Goal: Information Seeking & Learning: Learn about a topic

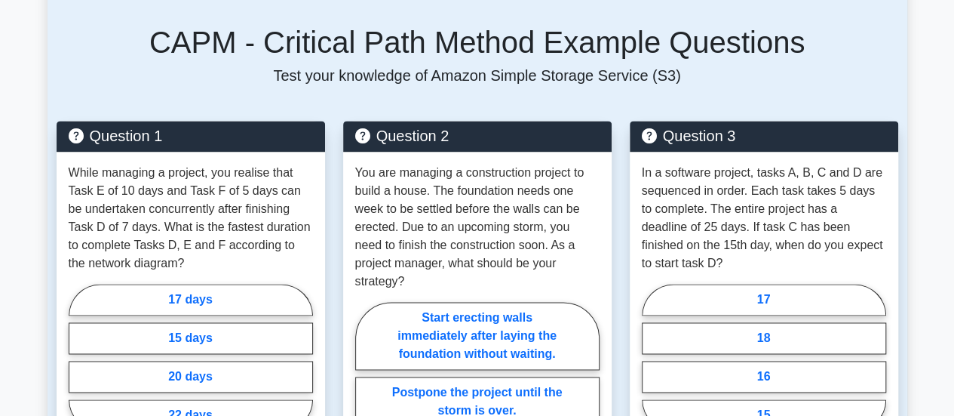
scroll to position [1015, 0]
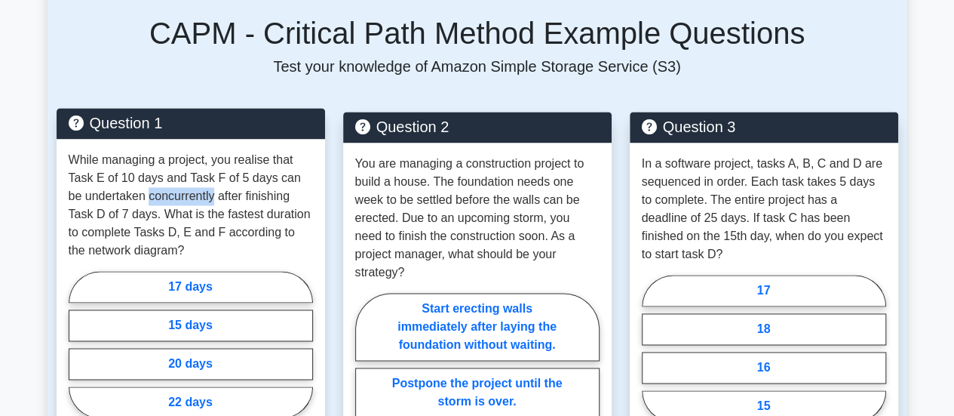
drag, startPoint x: 199, startPoint y: 179, endPoint x: 133, endPoint y: 177, distance: 66.4
click at [133, 177] on p "While managing a project, you realise that Task E of 10 days and Task F of 5 da…" at bounding box center [191, 205] width 244 height 109
click at [133, 178] on p "While managing a project, you realise that Task E of 10 days and Task F of 5 da…" at bounding box center [191, 205] width 244 height 109
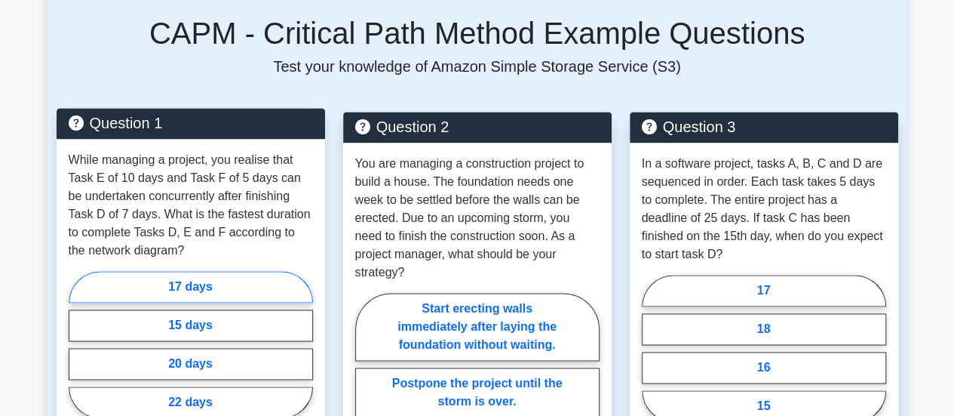
click at [225, 271] on label "17 days" at bounding box center [191, 287] width 244 height 32
click at [78, 344] on input "17 days" at bounding box center [74, 349] width 10 height 10
radio input "true"
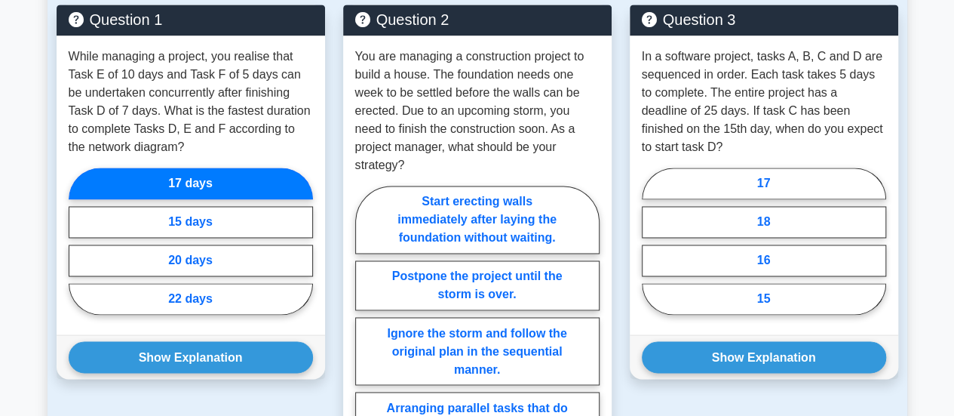
scroll to position [1129, 0]
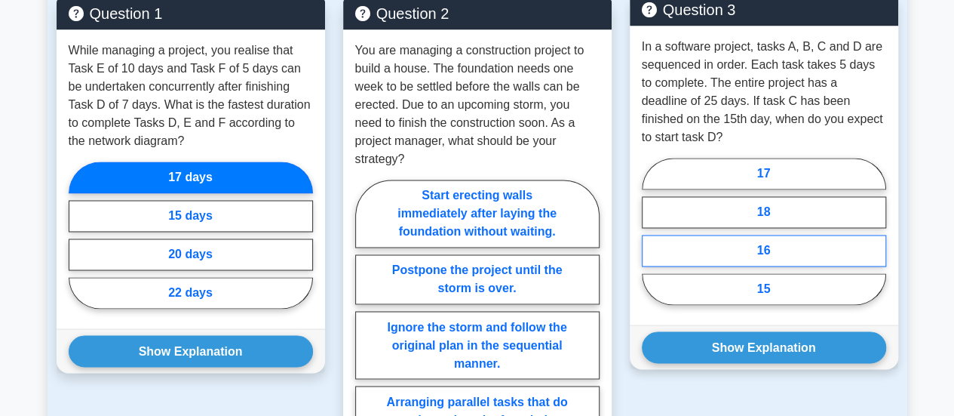
click at [766, 235] on label "16" at bounding box center [764, 251] width 244 height 32
click at [652, 231] on input "16" at bounding box center [647, 236] width 10 height 10
radio input "true"
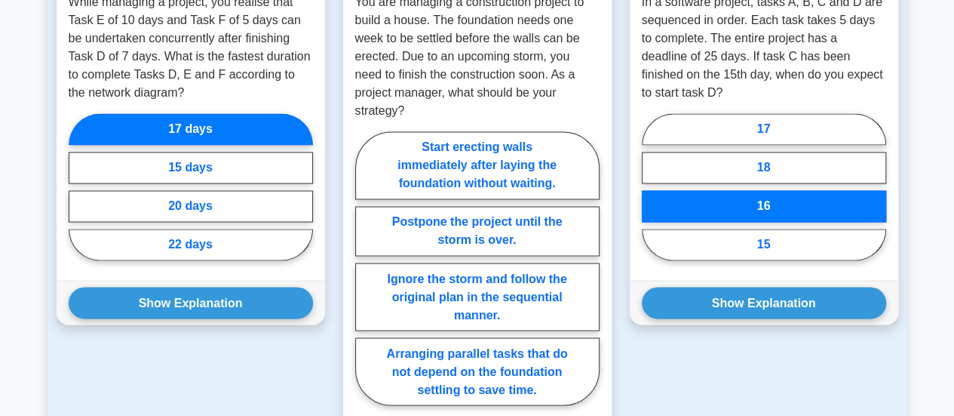
scroll to position [1203, 0]
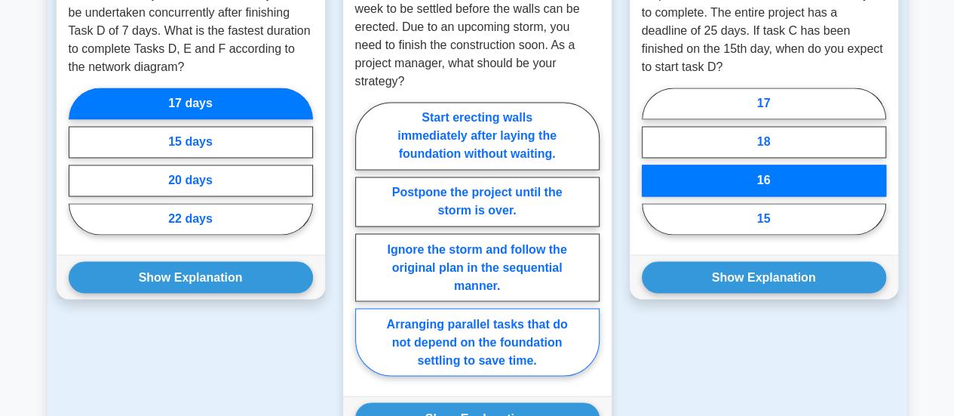
click at [513, 335] on label "Arranging parallel tasks that do not depend on the foundation settling to save …" at bounding box center [477, 342] width 244 height 68
click at [365, 248] on input "Arranging parallel tasks that do not depend on the foundation settling to save …" at bounding box center [360, 243] width 10 height 10
radio input "true"
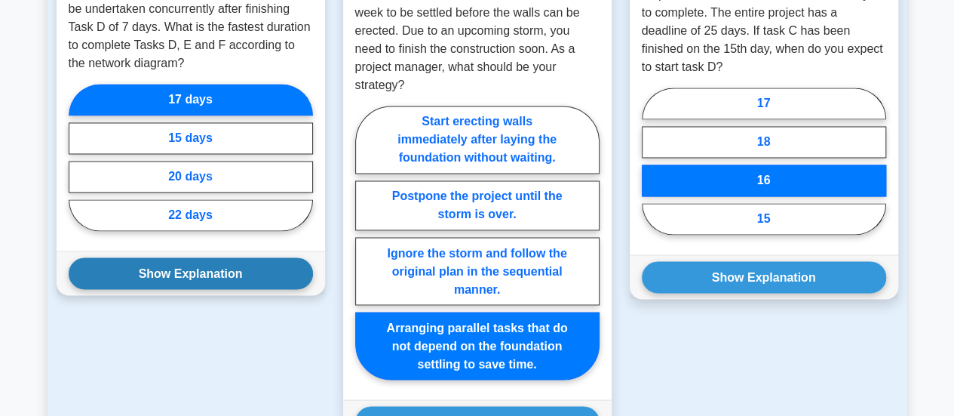
click at [207, 257] on button "Show Explanation" at bounding box center [191, 273] width 244 height 32
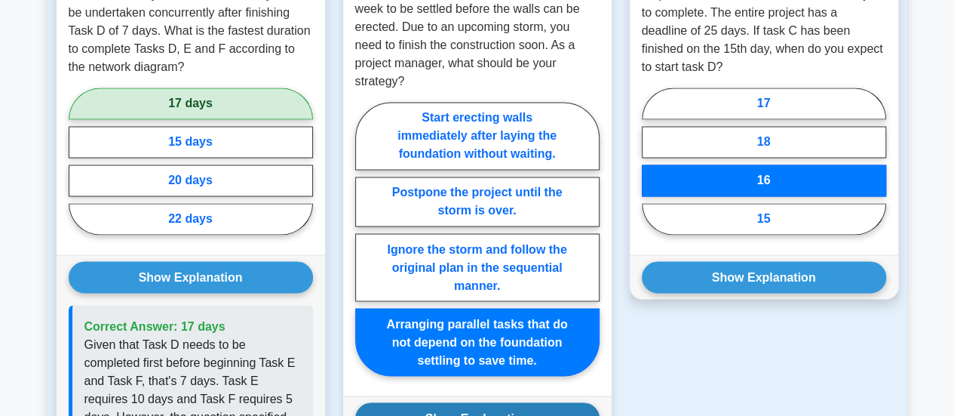
click at [401, 402] on button "Show Explanation" at bounding box center [477, 418] width 244 height 32
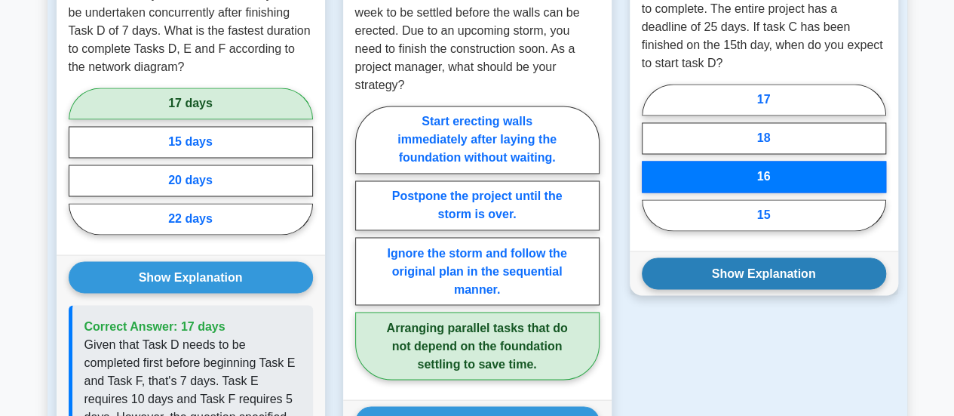
click at [745, 257] on button "Show Explanation" at bounding box center [764, 273] width 244 height 32
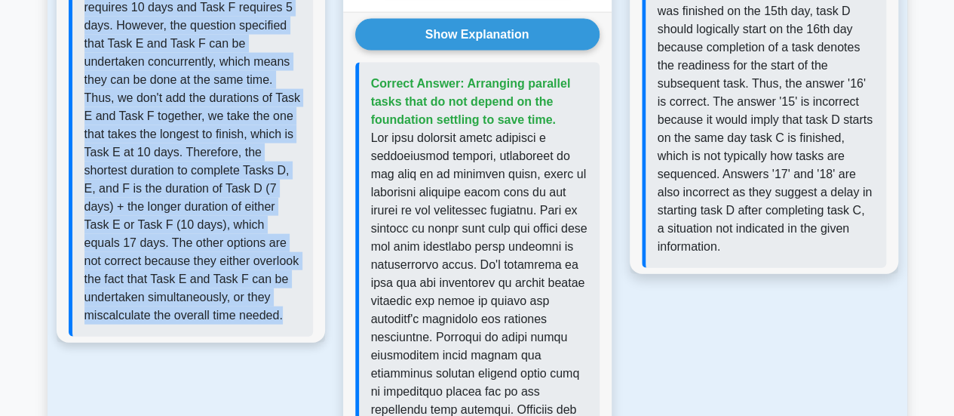
scroll to position [1598, 0]
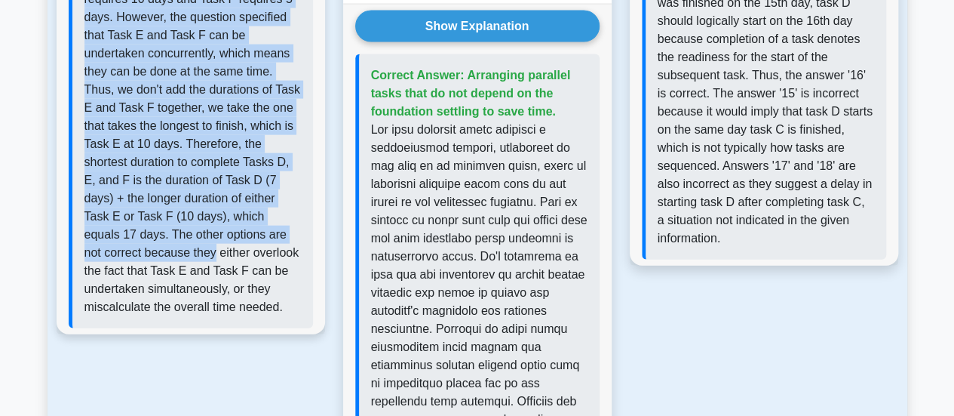
drag, startPoint x: 83, startPoint y: 123, endPoint x: 309, endPoint y: 245, distance: 257.2
click at [291, 212] on p "Given that Task D needs to be completed first before beginning Task E and Task …" at bounding box center [192, 126] width 217 height 380
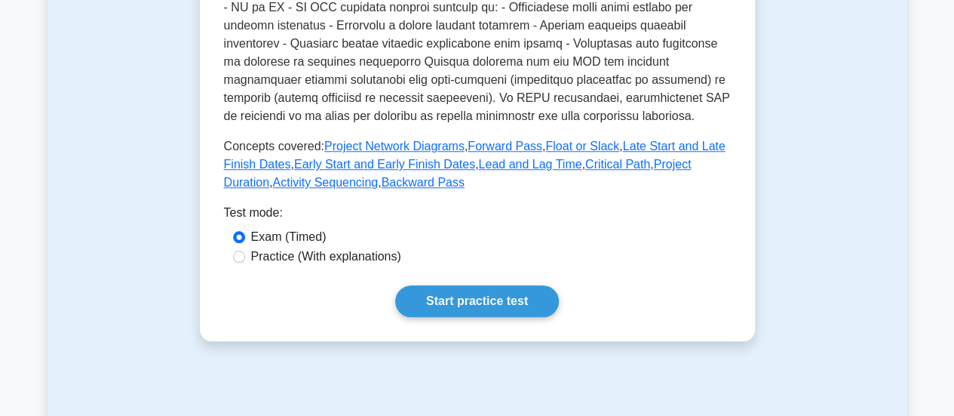
scroll to position [669, 0]
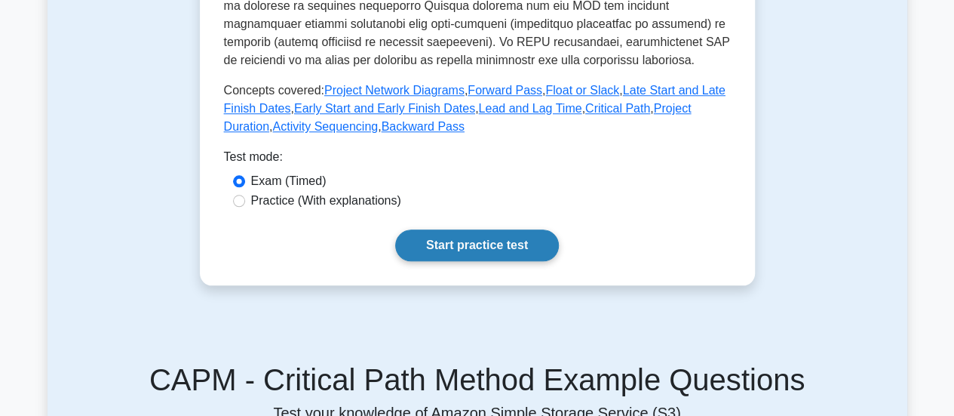
click at [467, 232] on link "Start practice test" at bounding box center [477, 245] width 164 height 32
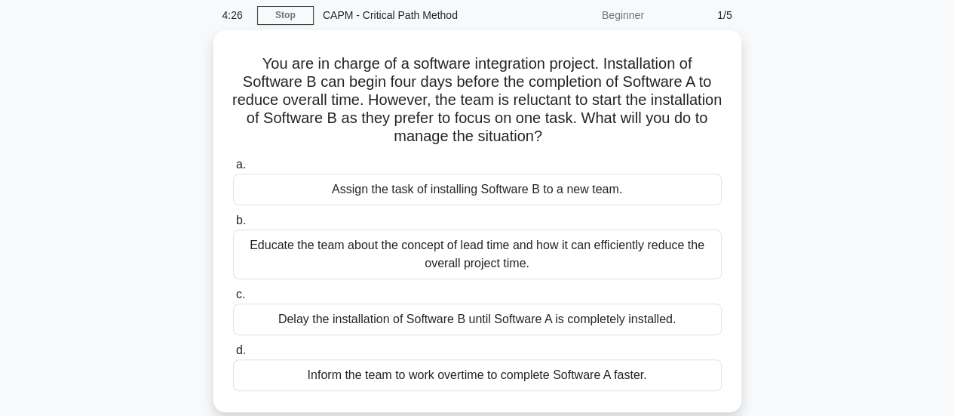
scroll to position [68, 0]
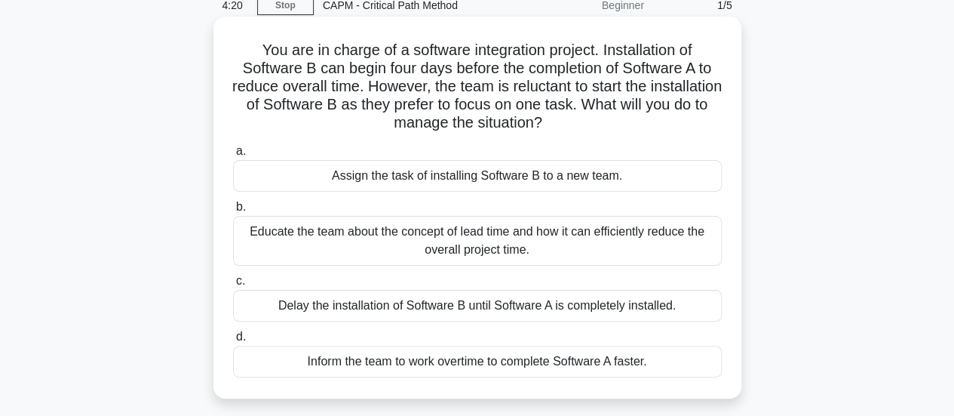
click at [638, 245] on div "Educate the team about the concept of lead time and how it can efficiently redu…" at bounding box center [477, 241] width 489 height 50
click at [233, 212] on input "b. Educate the team about the concept of lead time and how it can efficiently r…" at bounding box center [233, 207] width 0 height 10
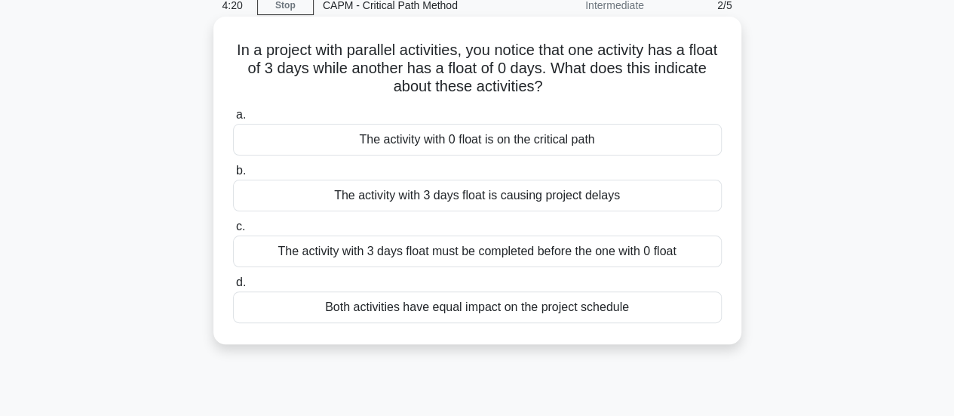
scroll to position [0, 0]
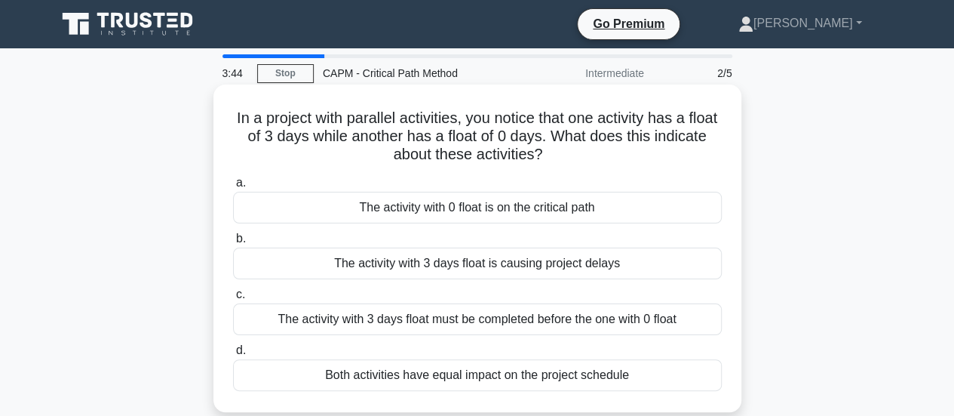
click at [622, 203] on div "The activity with 0 float is on the critical path" at bounding box center [477, 208] width 489 height 32
click at [233, 188] on input "a. The activity with 0 float is on the critical path" at bounding box center [233, 183] width 0 height 10
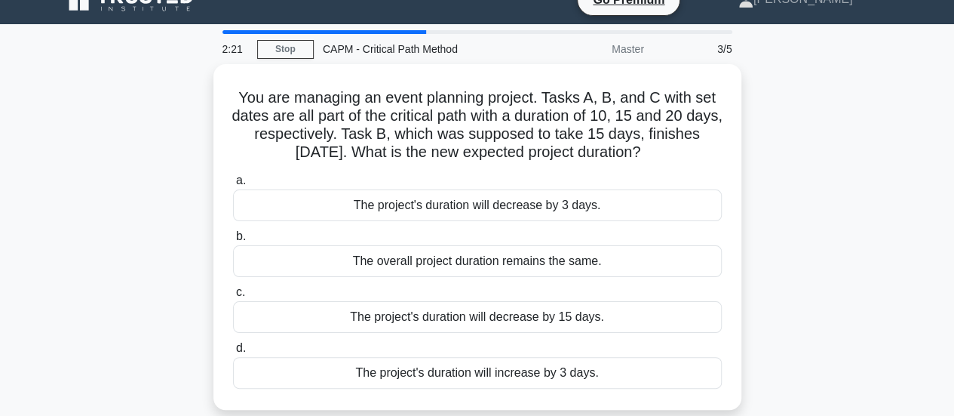
scroll to position [26, 0]
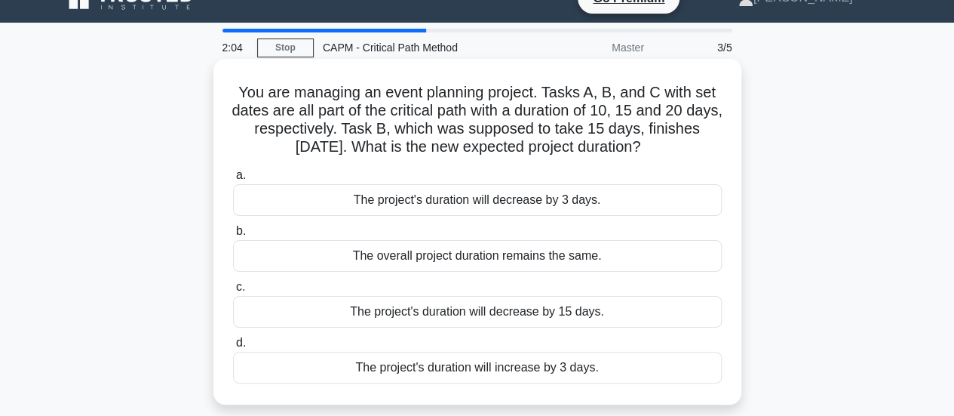
click at [618, 203] on div "The project's duration will decrease by 3 days." at bounding box center [477, 200] width 489 height 32
click at [233, 180] on input "a. The project's duration will decrease by 3 days." at bounding box center [233, 176] width 0 height 10
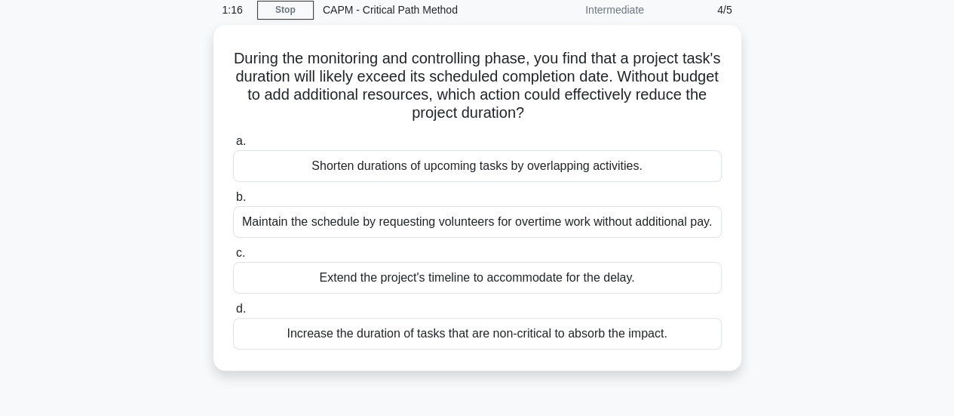
scroll to position [66, 0]
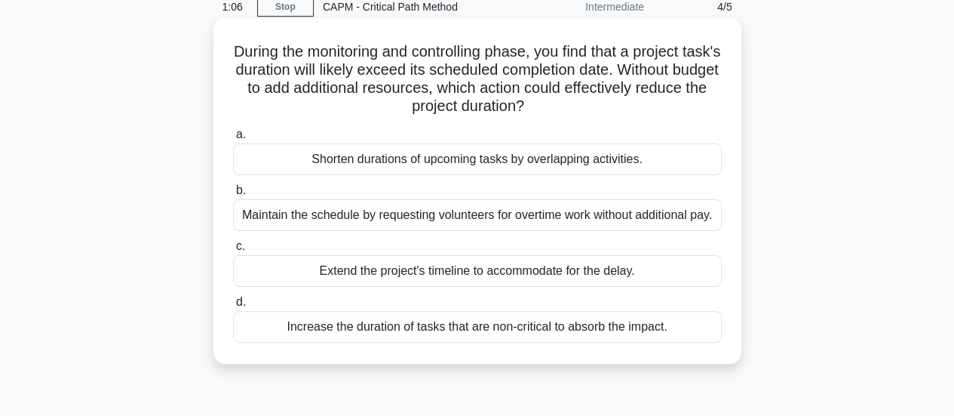
click at [588, 156] on div "Shorten durations of upcoming tasks by overlapping activities." at bounding box center [477, 159] width 489 height 32
click at [233, 140] on input "a. Shorten durations of upcoming tasks by overlapping activities." at bounding box center [233, 135] width 0 height 10
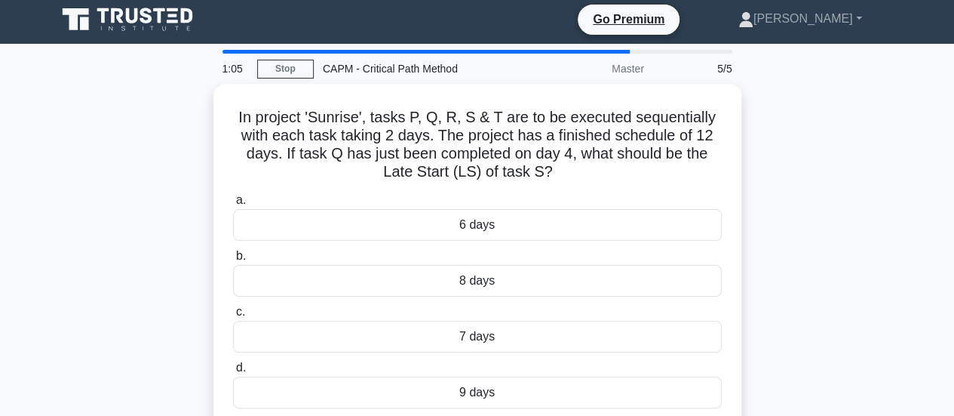
scroll to position [0, 0]
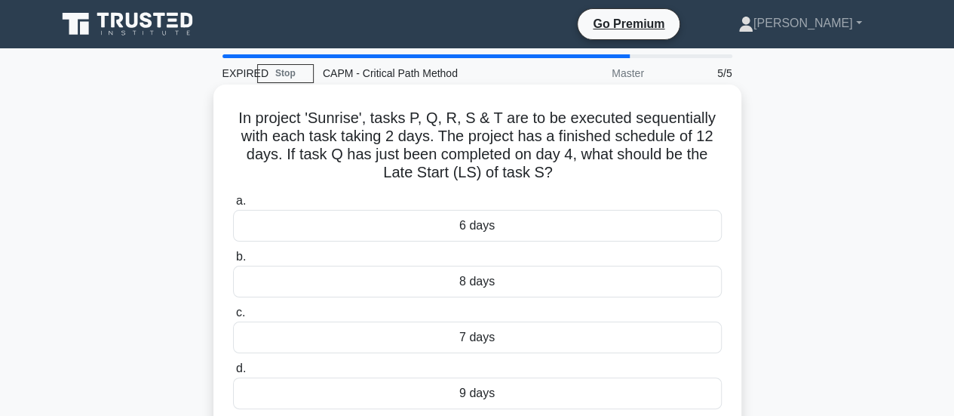
click at [502, 287] on div "8 days" at bounding box center [477, 282] width 489 height 32
click at [233, 262] on input "b. 8 days" at bounding box center [233, 257] width 0 height 10
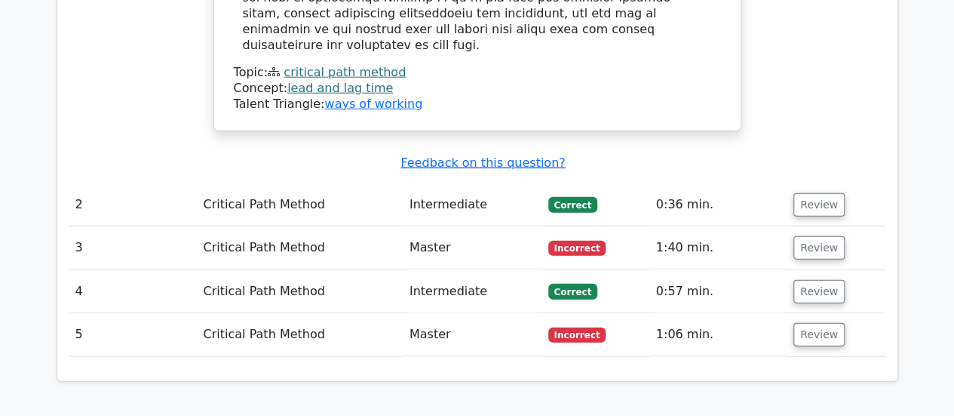
scroll to position [1848, 0]
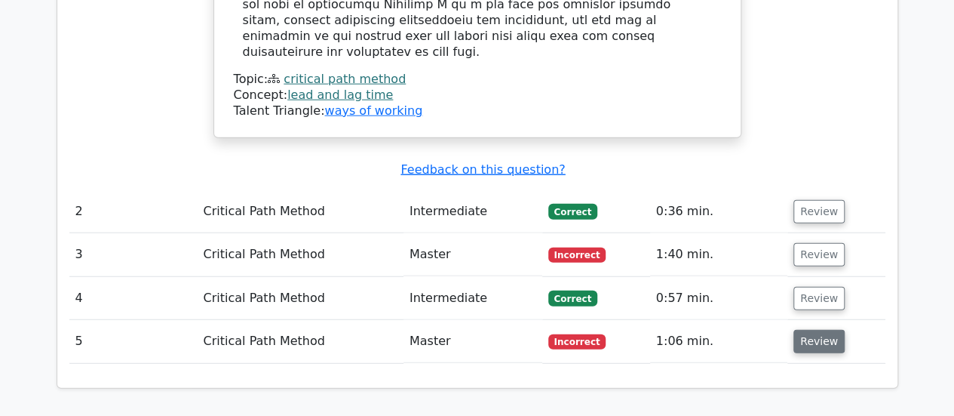
click at [819, 330] on button "Review" at bounding box center [819, 341] width 51 height 23
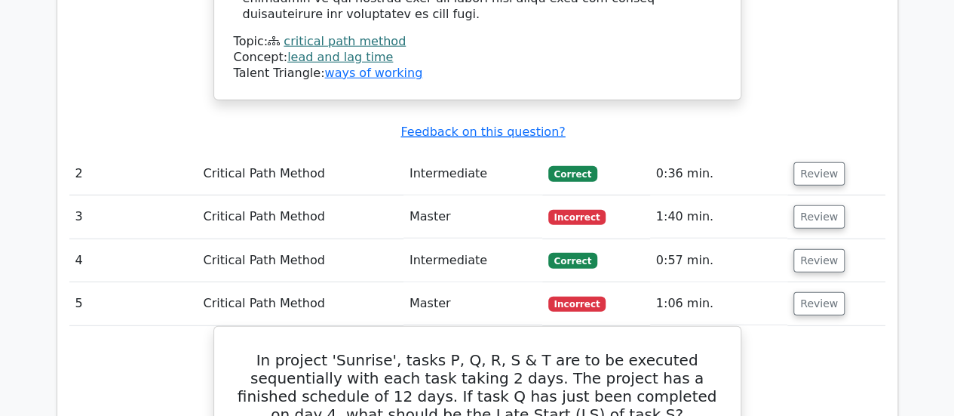
scroll to position [1863, 0]
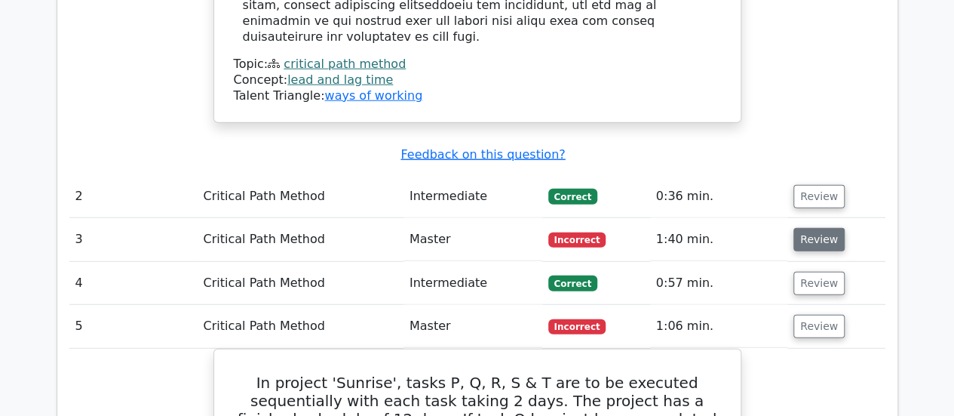
click at [824, 228] on button "Review" at bounding box center [819, 239] width 51 height 23
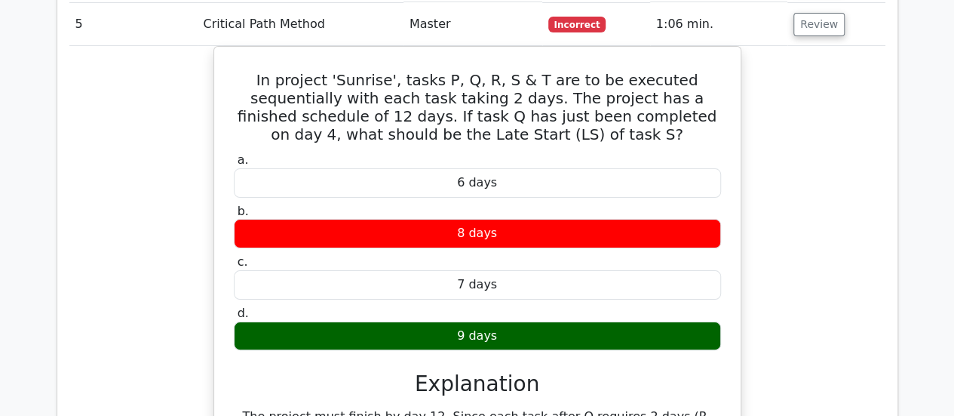
scroll to position [2901, 0]
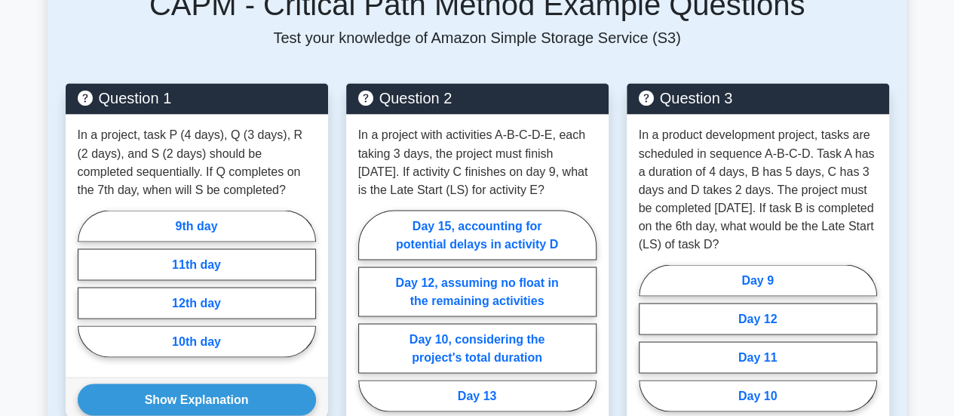
scroll to position [1332, 0]
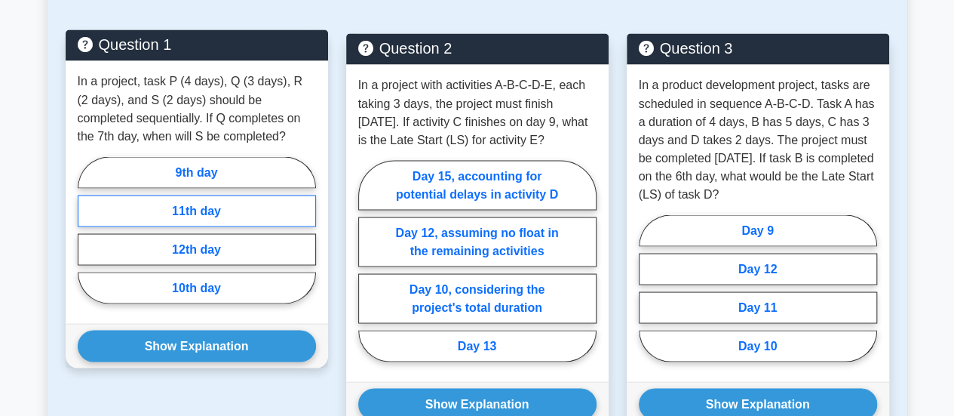
click at [242, 211] on label "11th day" at bounding box center [197, 211] width 238 height 32
click at [88, 229] on input "11th day" at bounding box center [83, 234] width 10 height 10
radio input "true"
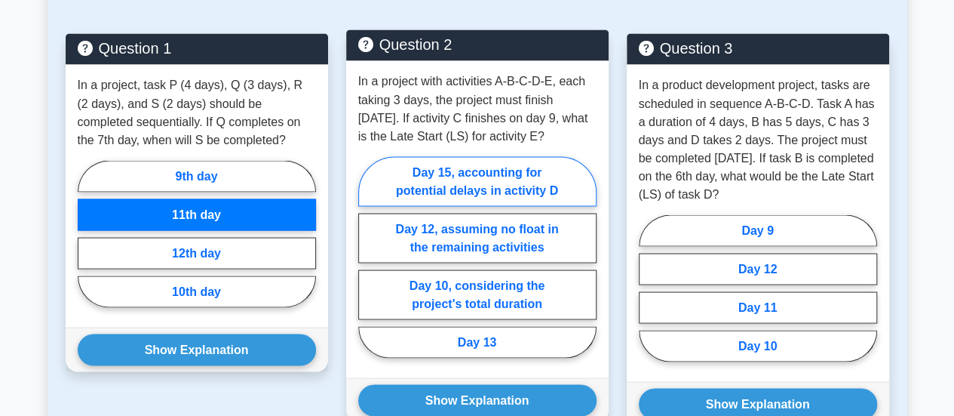
click at [510, 186] on label "Day 15, accounting for potential delays in activity D" at bounding box center [477, 181] width 238 height 50
click at [368, 257] on input "Day 15, accounting for potential delays in activity D" at bounding box center [363, 262] width 10 height 10
radio input "true"
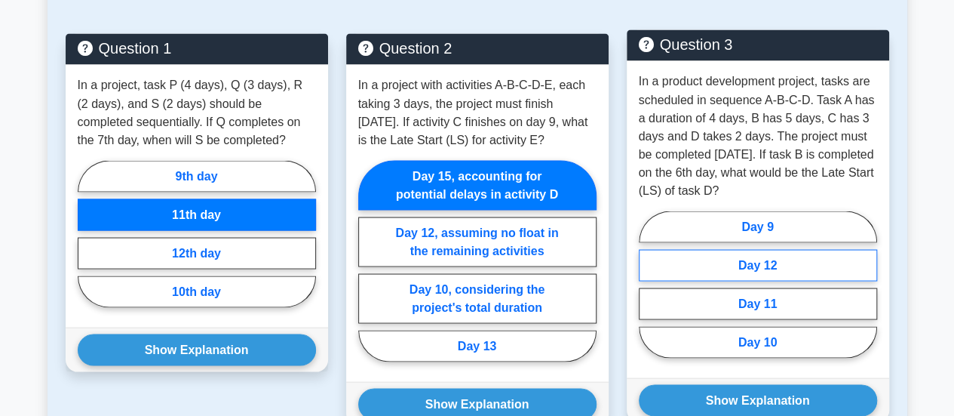
click at [806, 265] on label "Day 12" at bounding box center [758, 265] width 238 height 32
click at [649, 284] on input "Day 12" at bounding box center [644, 289] width 10 height 10
radio input "true"
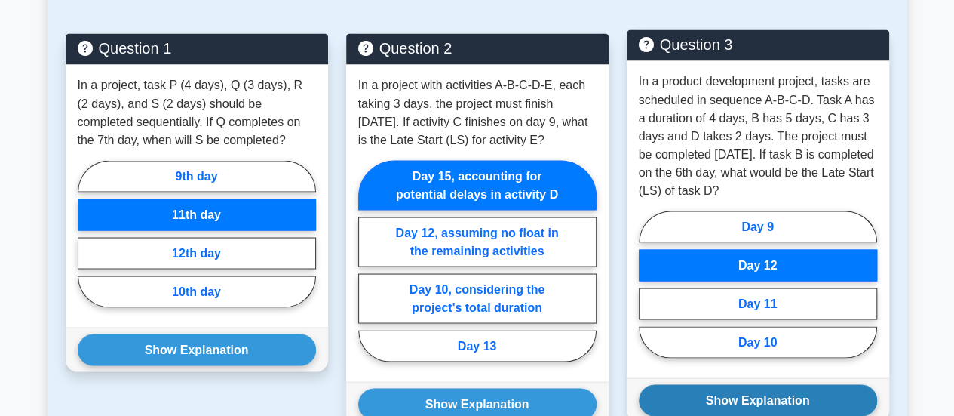
click at [798, 384] on button "Show Explanation" at bounding box center [758, 400] width 238 height 32
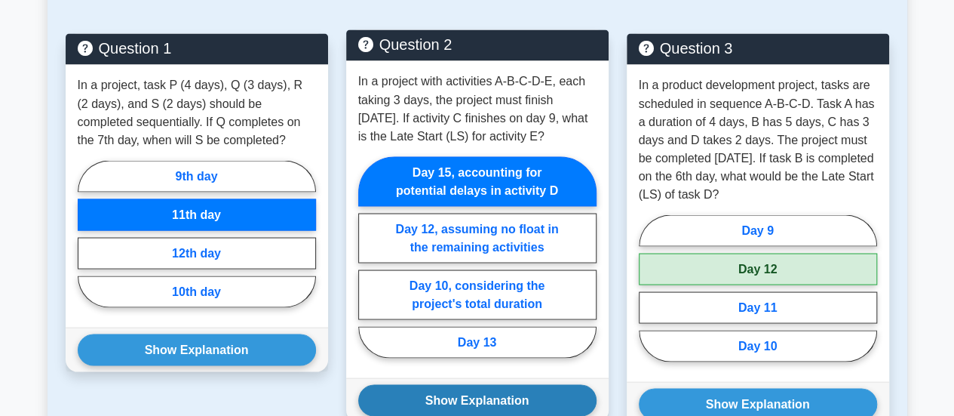
click at [493, 395] on button "Show Explanation" at bounding box center [477, 400] width 238 height 32
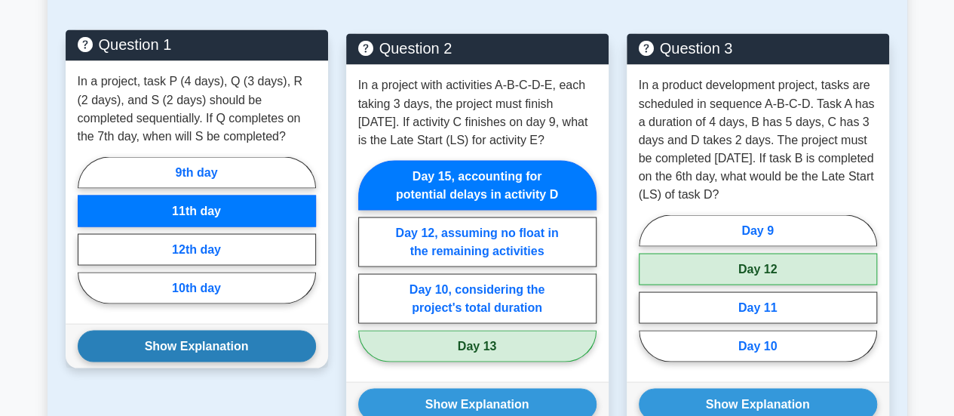
click at [260, 332] on button "Show Explanation" at bounding box center [197, 346] width 238 height 32
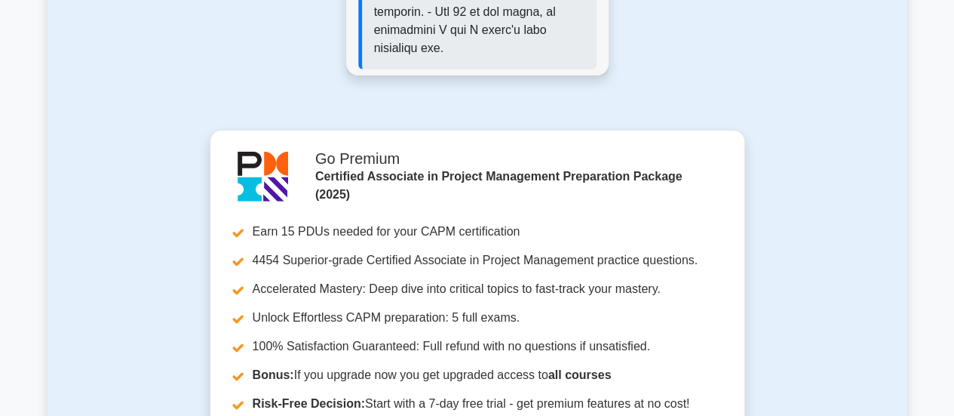
scroll to position [2718, 0]
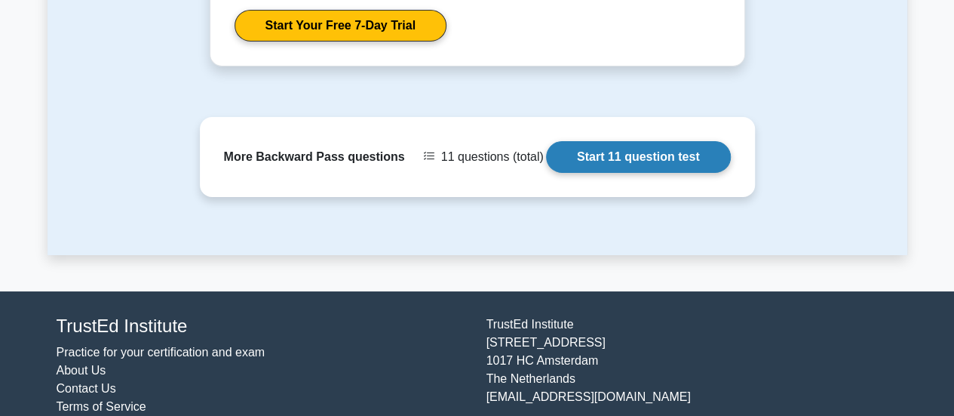
click at [649, 141] on link "Start 11 question test" at bounding box center [638, 157] width 185 height 32
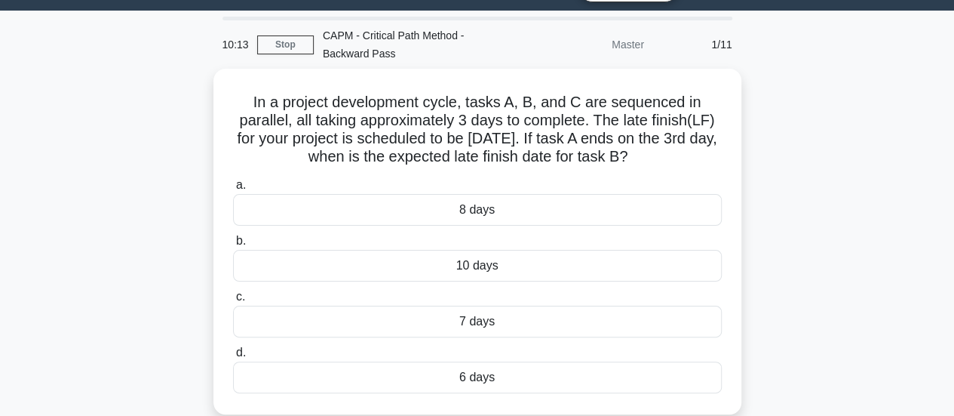
scroll to position [42, 0]
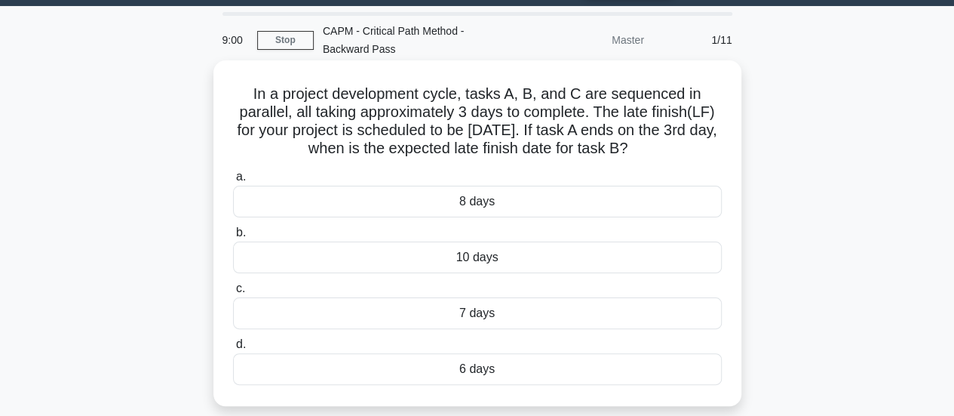
click at [518, 373] on div "6 days" at bounding box center [477, 369] width 489 height 32
click at [233, 349] on input "d. 6 days" at bounding box center [233, 344] width 0 height 10
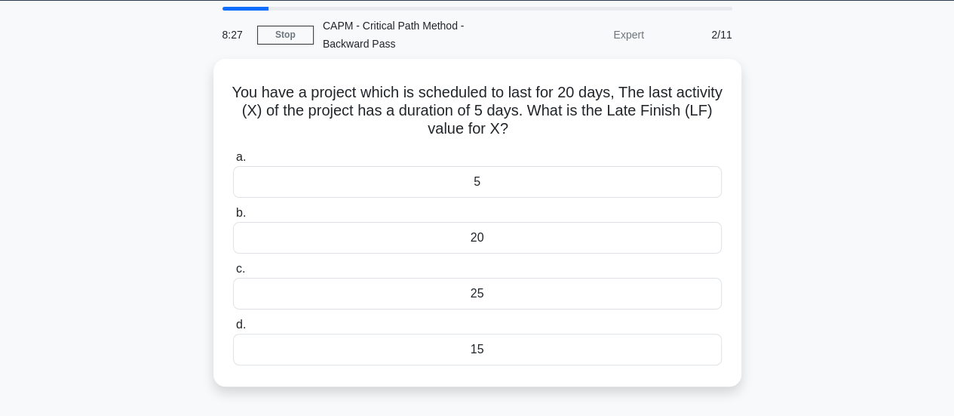
scroll to position [50, 0]
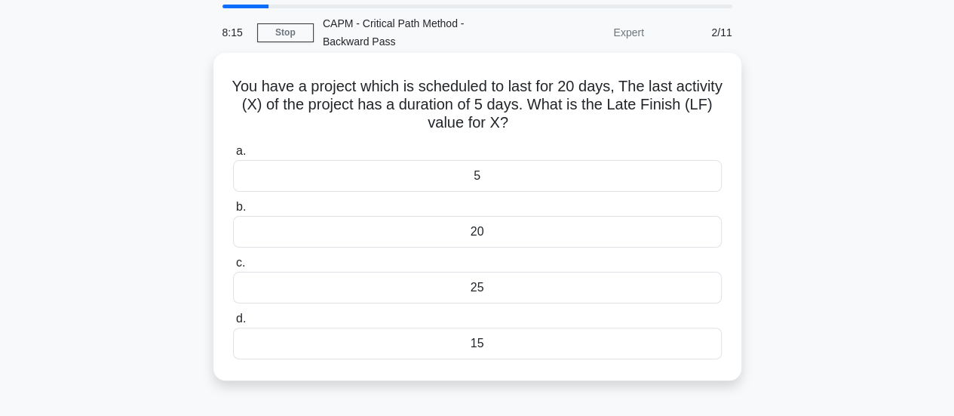
click at [521, 228] on div "20" at bounding box center [477, 232] width 489 height 32
click at [233, 212] on input "b. 20" at bounding box center [233, 207] width 0 height 10
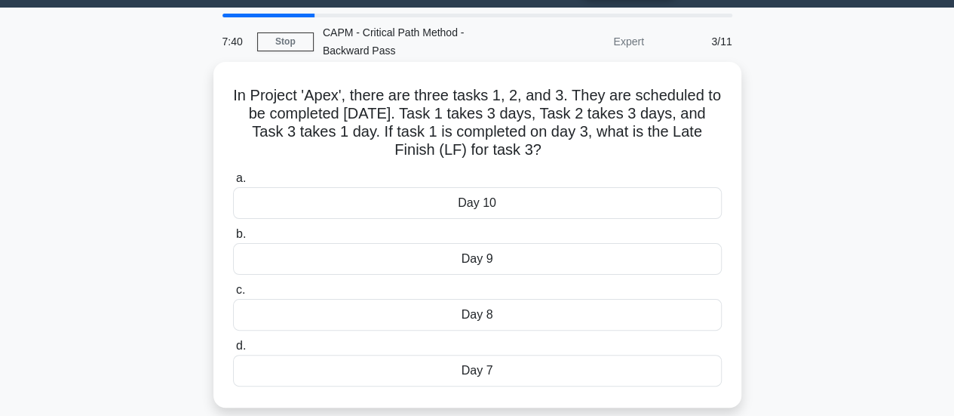
scroll to position [44, 0]
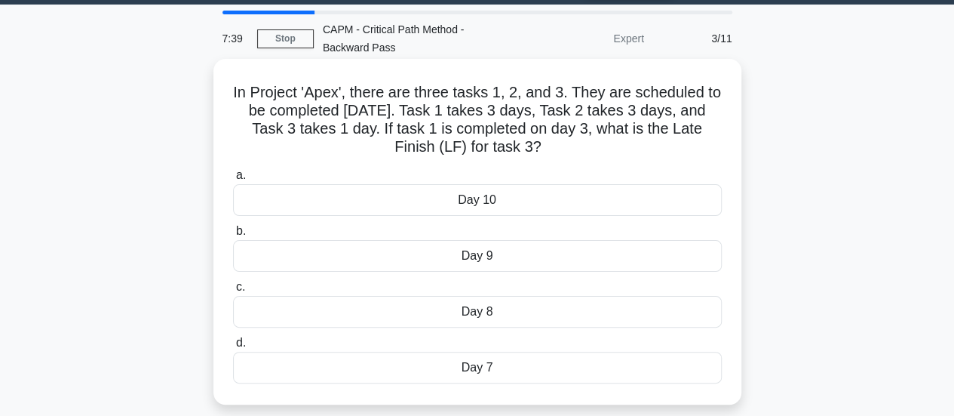
click at [508, 365] on div "Day 7" at bounding box center [477, 368] width 489 height 32
click at [233, 348] on input "d. Day 7" at bounding box center [233, 343] width 0 height 10
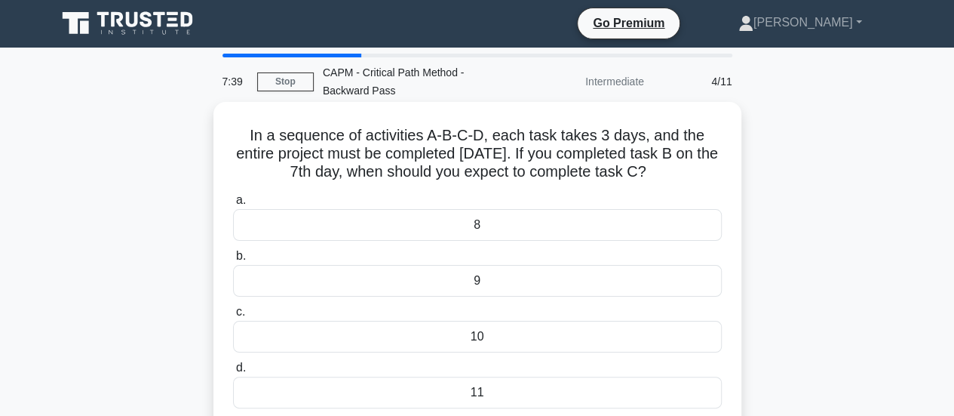
scroll to position [0, 0]
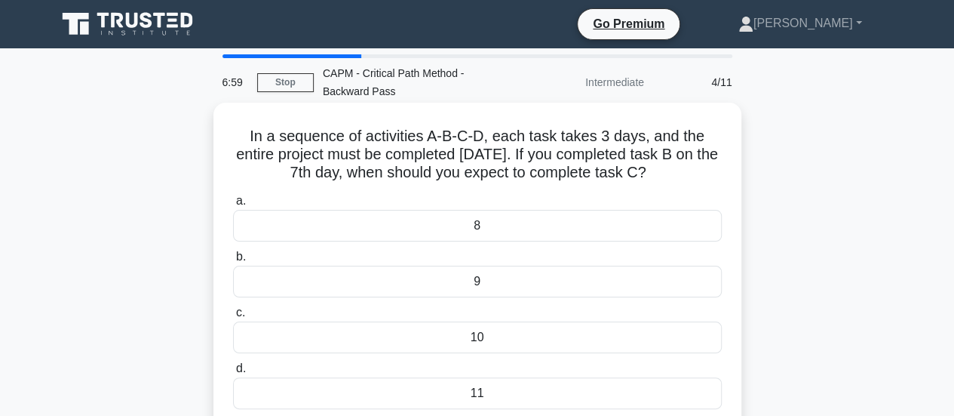
click at [465, 337] on div "10" at bounding box center [477, 337] width 489 height 32
click at [233, 318] on input "c. 10" at bounding box center [233, 313] width 0 height 10
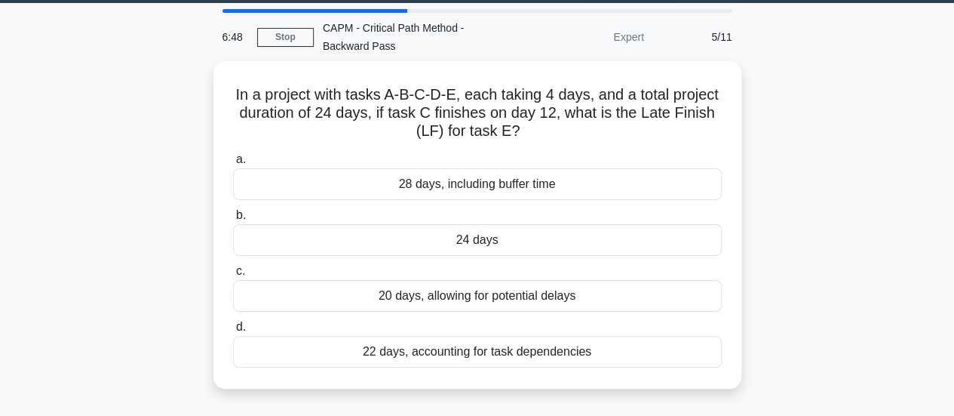
scroll to position [48, 0]
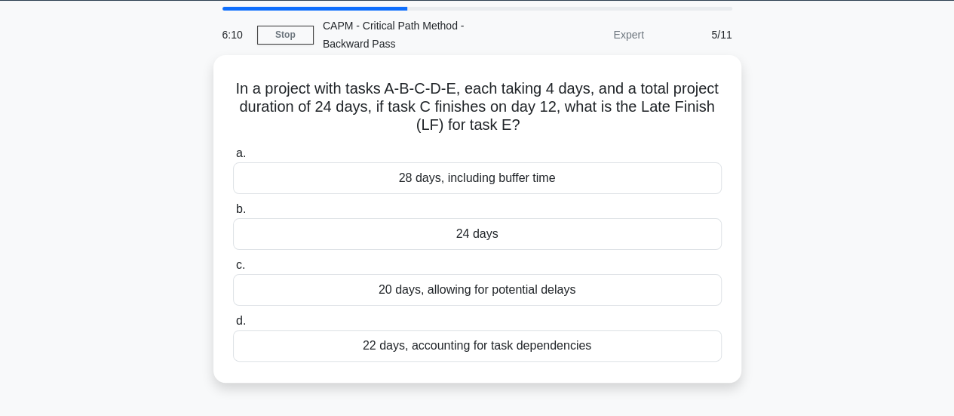
click at [564, 284] on div "20 days, allowing for potential delays" at bounding box center [477, 290] width 489 height 32
click at [233, 270] on input "c. 20 days, allowing for potential delays" at bounding box center [233, 265] width 0 height 10
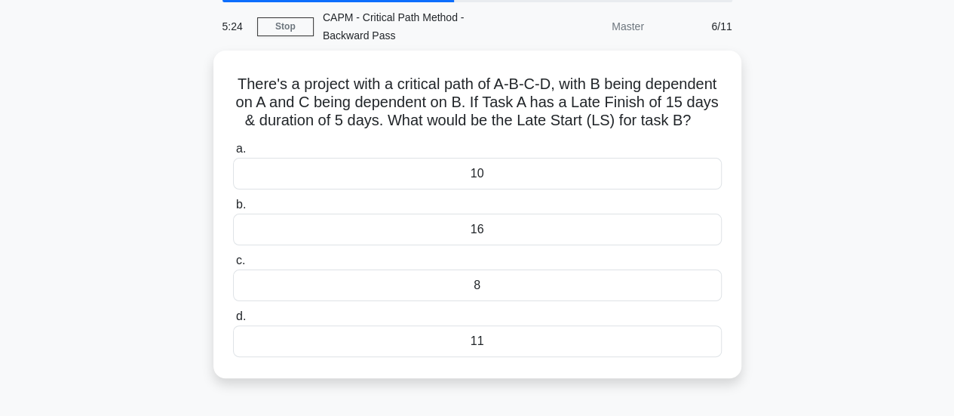
scroll to position [57, 0]
drag, startPoint x: 505, startPoint y: 250, endPoint x: 880, endPoint y: 215, distance: 375.8
click at [880, 215] on div "There's a project with a critical path of A-B-C-D, with B being dependent on A …" at bounding box center [478, 223] width 860 height 346
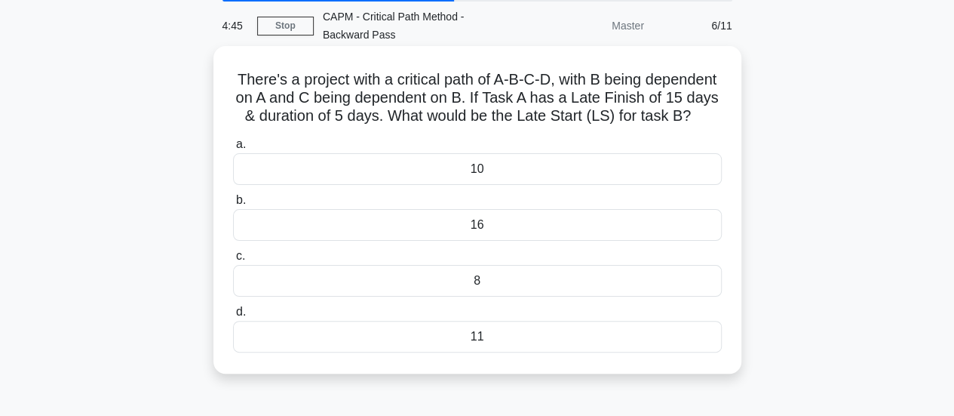
click at [472, 241] on div "16" at bounding box center [477, 225] width 489 height 32
click at [233, 205] on input "b. 16" at bounding box center [233, 200] width 0 height 10
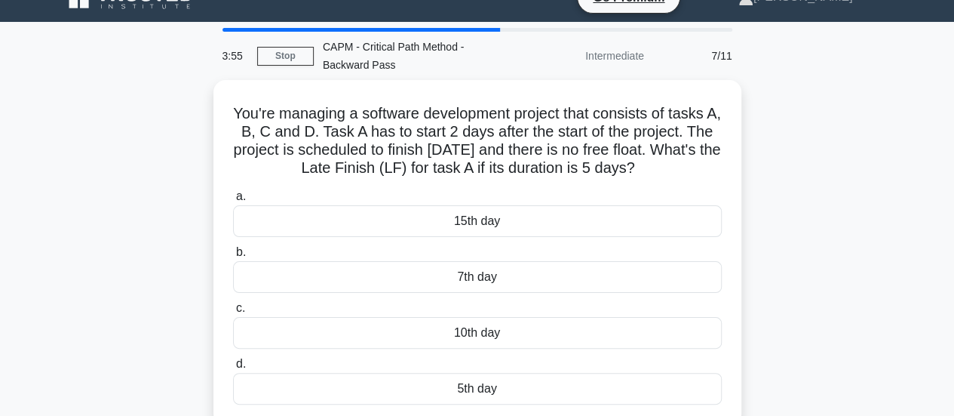
scroll to position [39, 0]
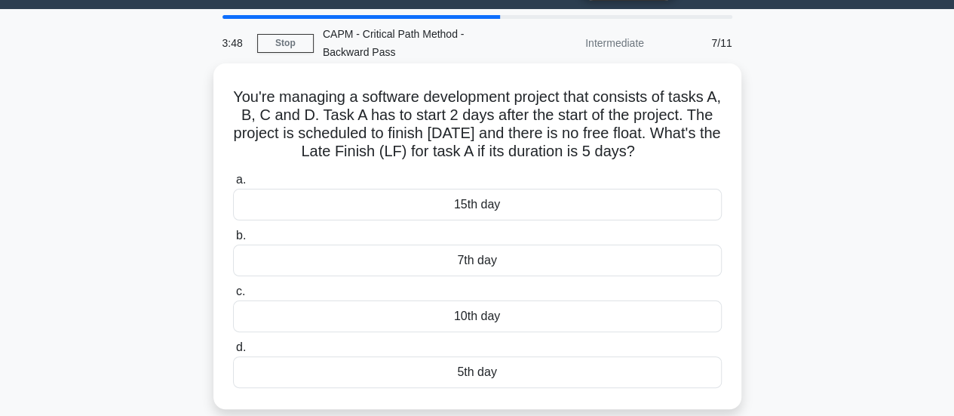
click at [497, 264] on div "7th day" at bounding box center [477, 260] width 489 height 32
click at [233, 241] on input "b. 7th day" at bounding box center [233, 236] width 0 height 10
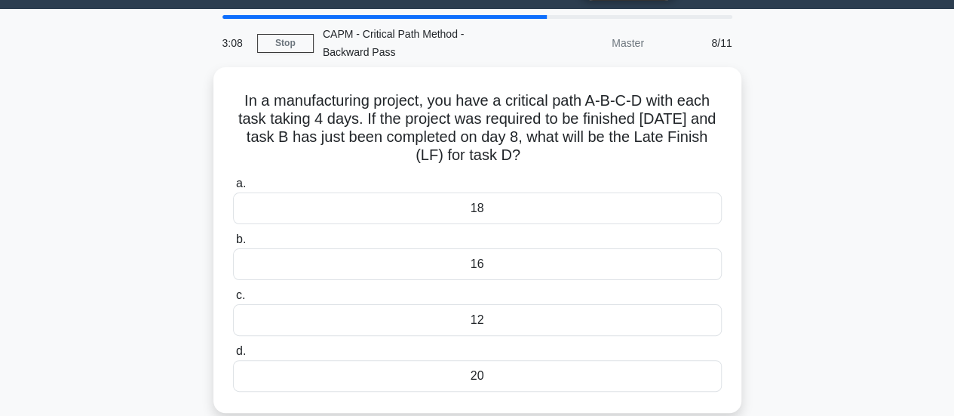
scroll to position [50, 0]
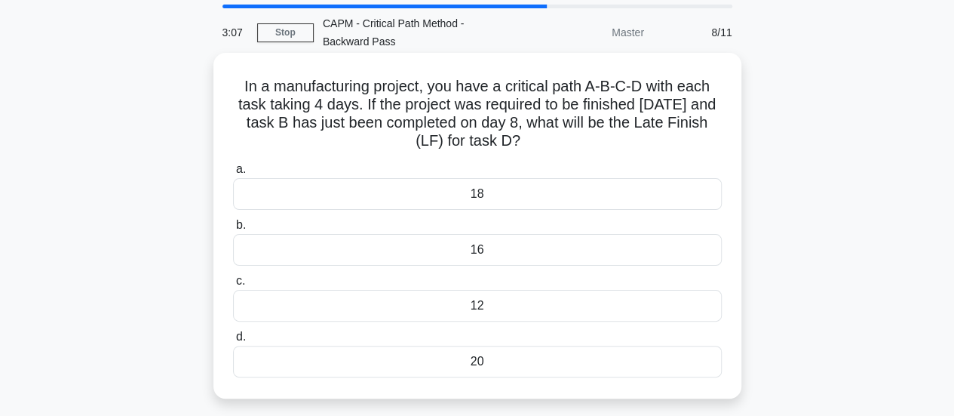
click at [484, 303] on div "12" at bounding box center [477, 306] width 489 height 32
click at [233, 286] on input "c. 12" at bounding box center [233, 281] width 0 height 10
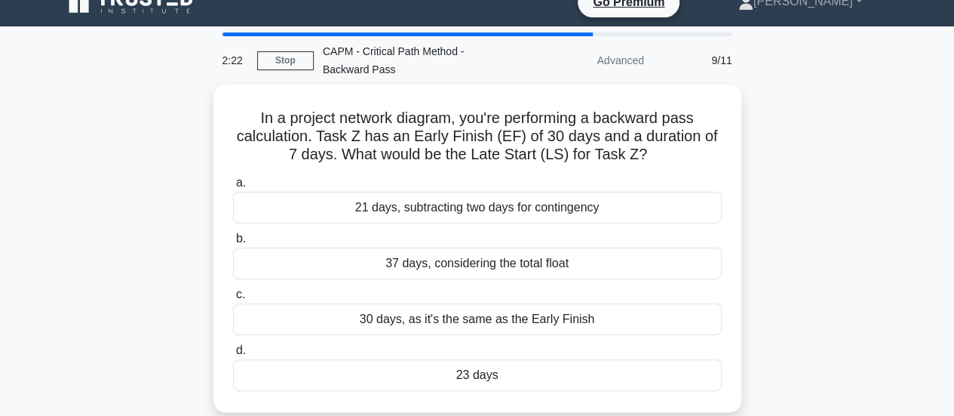
scroll to position [23, 0]
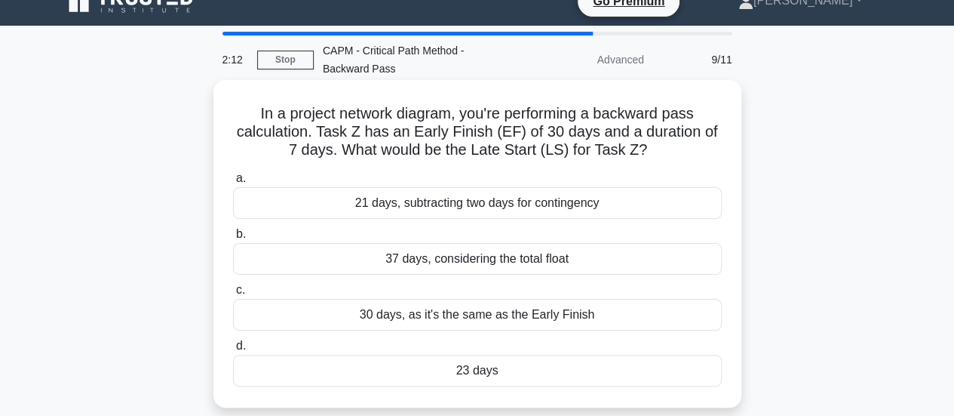
click at [552, 317] on div "30 days, as it's the same as the Early Finish" at bounding box center [477, 315] width 489 height 32
click at [233, 295] on input "c. 30 days, as it's the same as the Early Finish" at bounding box center [233, 290] width 0 height 10
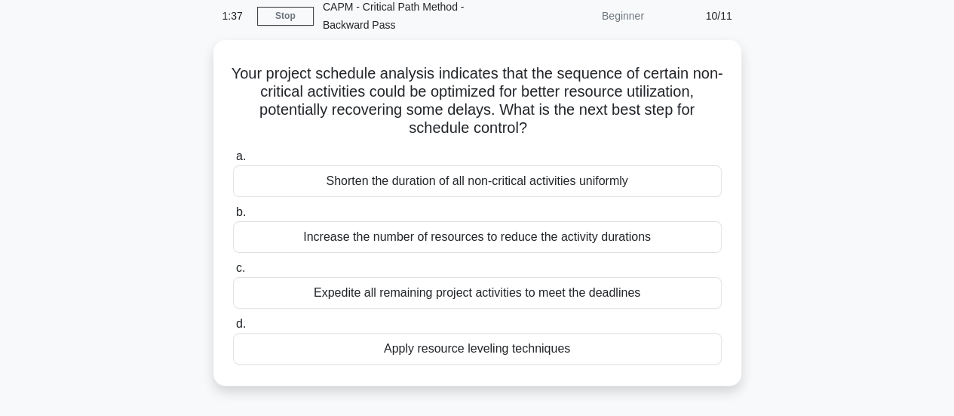
scroll to position [69, 0]
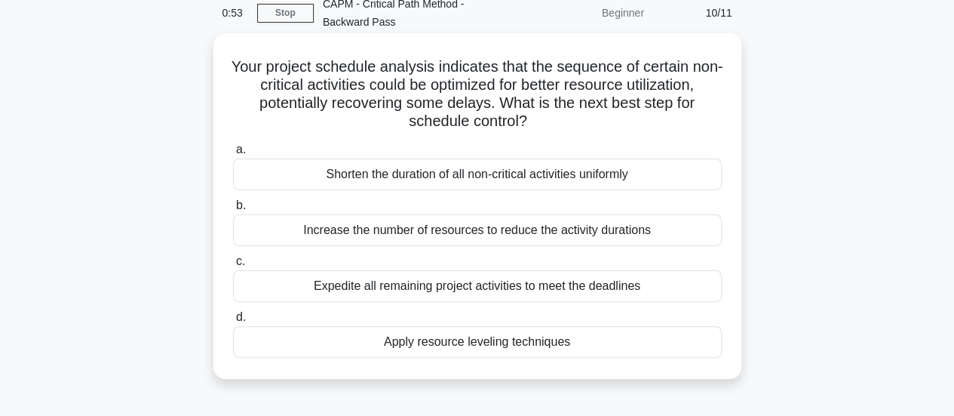
click at [562, 341] on div "Apply resource leveling techniques" at bounding box center [477, 342] width 489 height 32
click at [233, 322] on input "d. Apply resource leveling techniques" at bounding box center [233, 317] width 0 height 10
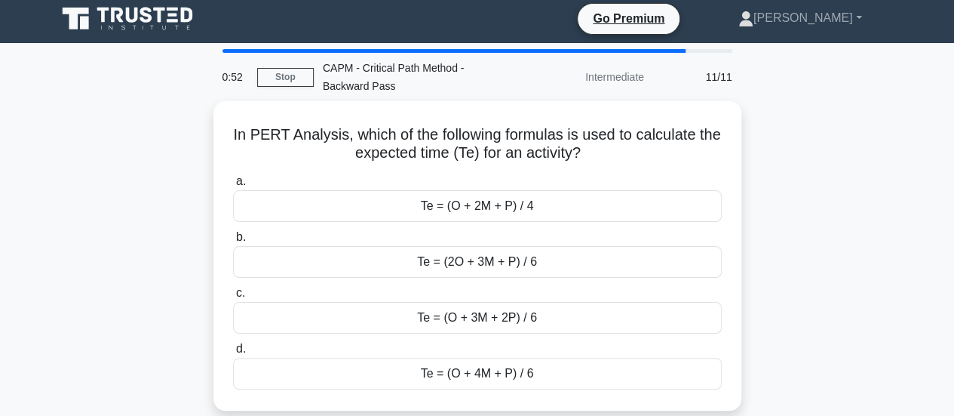
scroll to position [0, 0]
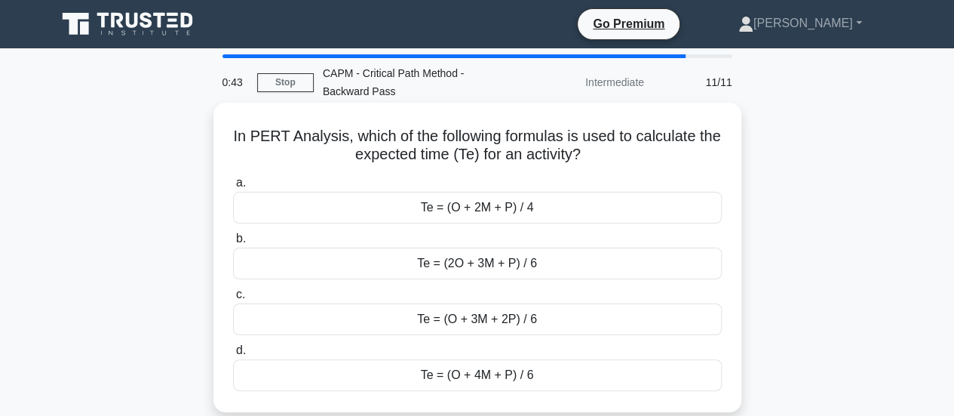
click at [498, 378] on div "Te = (O + 4M + P) / 6" at bounding box center [477, 375] width 489 height 32
click at [233, 355] on input "d. Te = (O + 4M + P) / 6" at bounding box center [233, 351] width 0 height 10
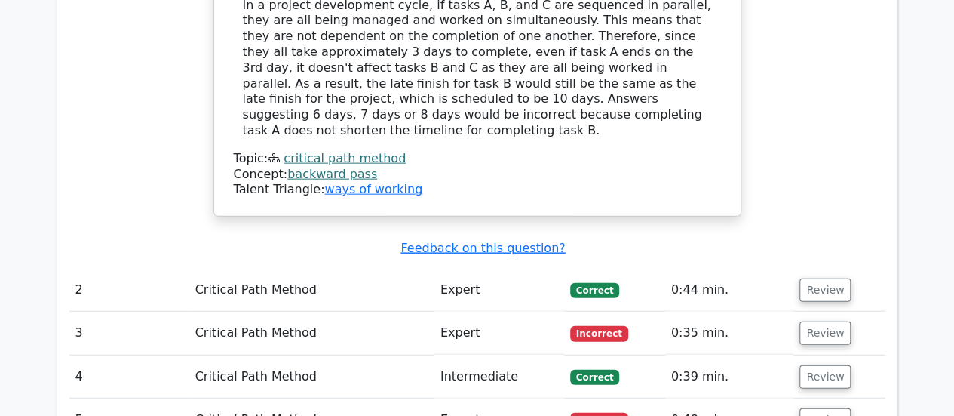
scroll to position [1667, 0]
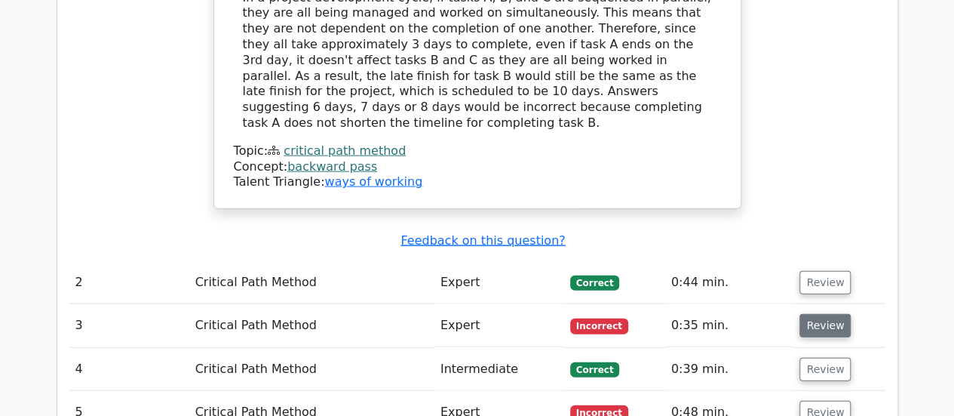
click at [838, 314] on button "Review" at bounding box center [825, 325] width 51 height 23
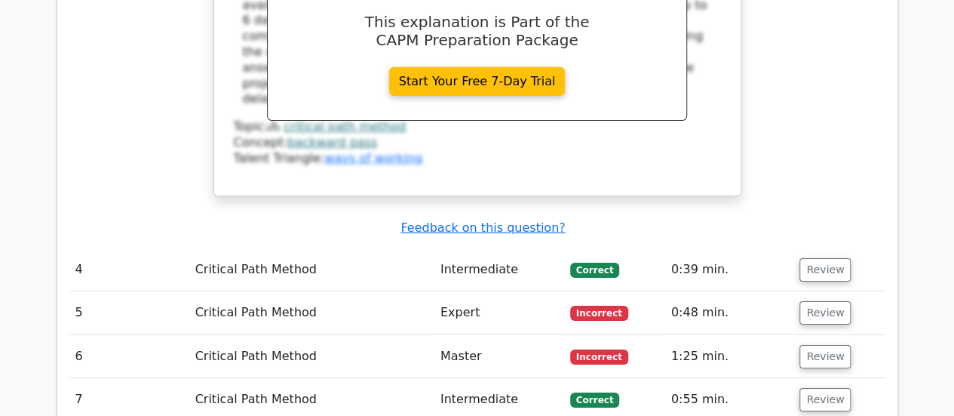
scroll to position [2458, 0]
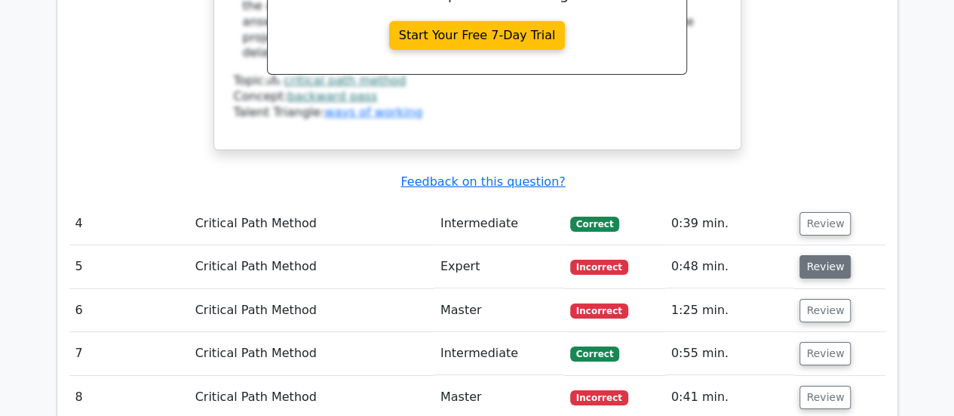
click at [829, 255] on button "Review" at bounding box center [825, 266] width 51 height 23
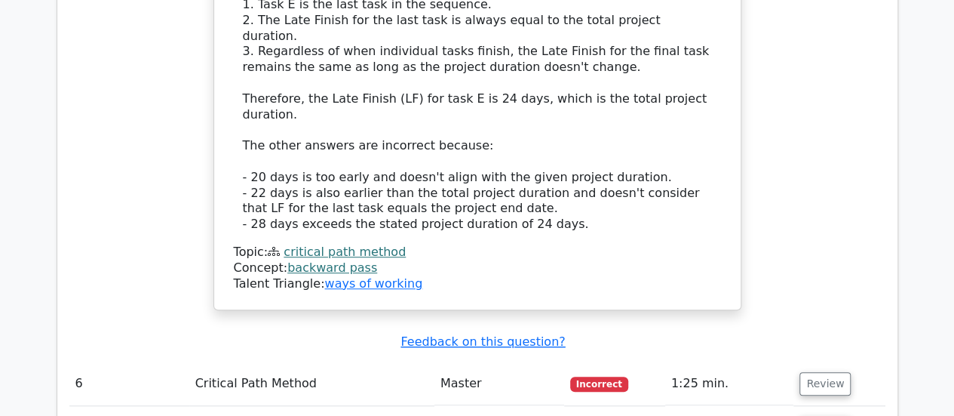
scroll to position [3276, 0]
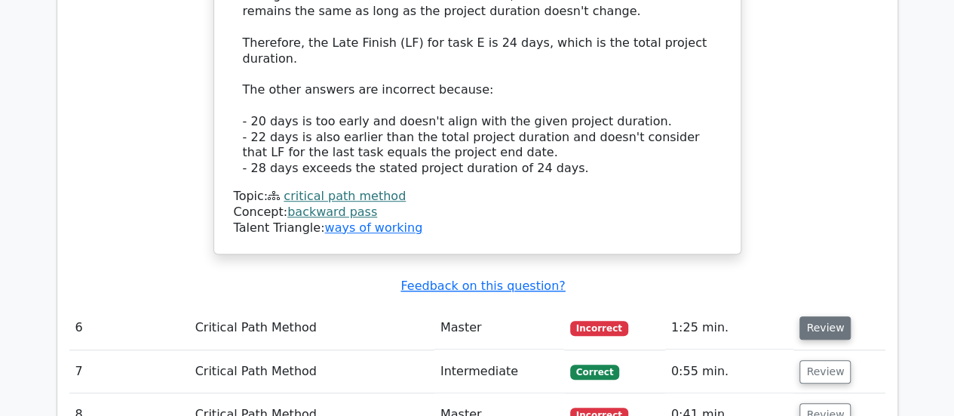
click at [816, 316] on button "Review" at bounding box center [825, 327] width 51 height 23
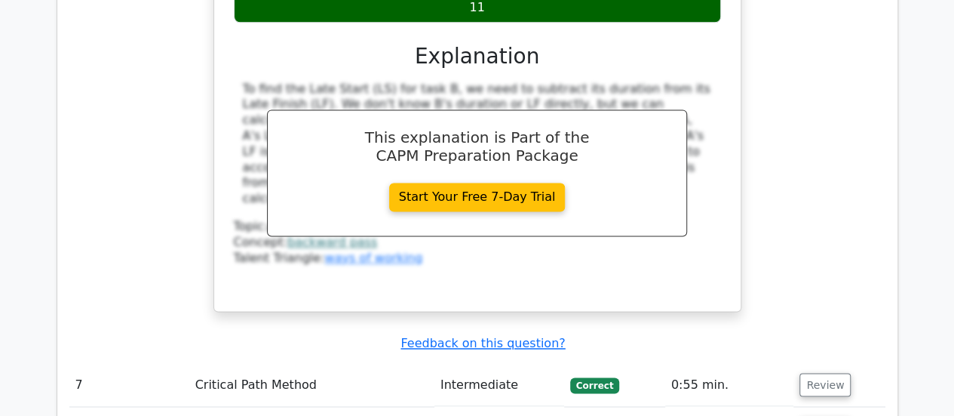
scroll to position [3951, 0]
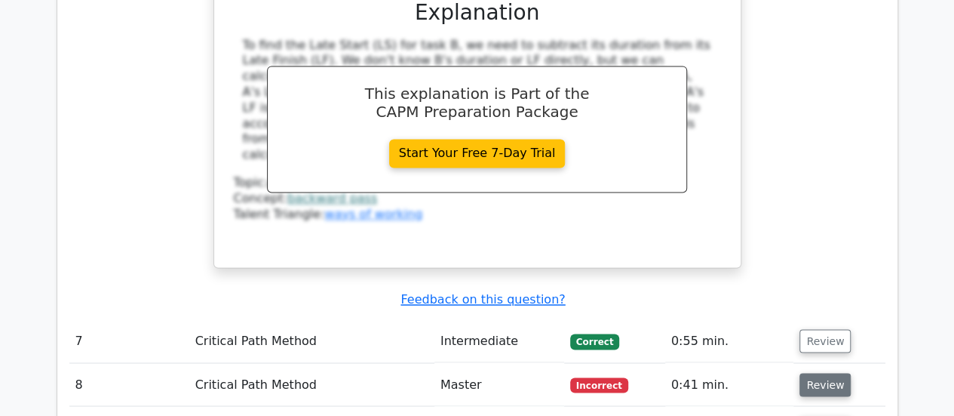
click at [819, 373] on button "Review" at bounding box center [825, 384] width 51 height 23
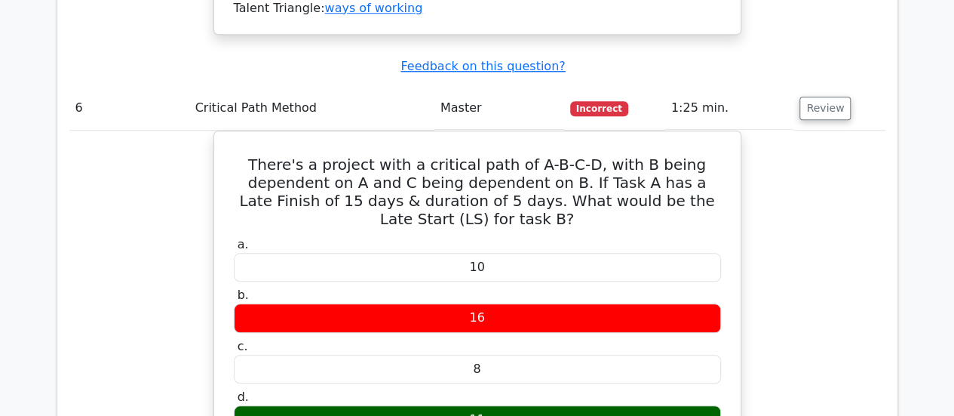
scroll to position [3492, 0]
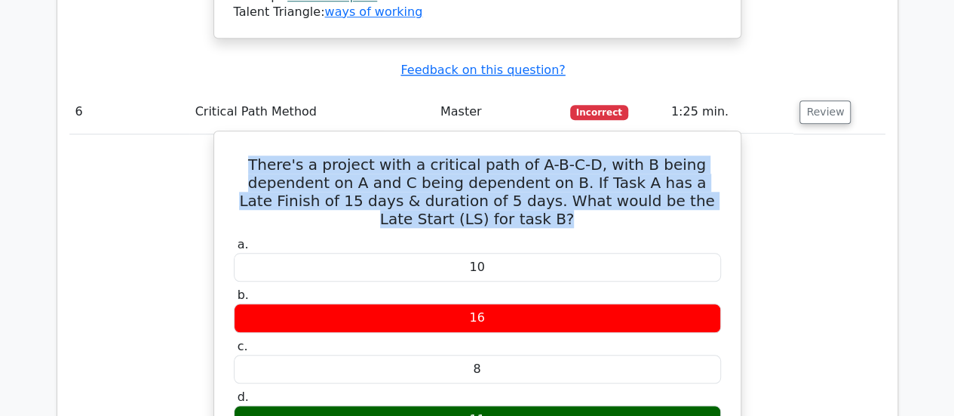
drag, startPoint x: 542, startPoint y: 68, endPoint x: 255, endPoint y: 14, distance: 291.6
click at [256, 155] on h5 "There's a project with a critical path of A-B-C-D, with B being dependent on A …" at bounding box center [477, 191] width 490 height 72
copy h5 "There's a project with a critical path of A-B-C-D, with B being dependent on A …"
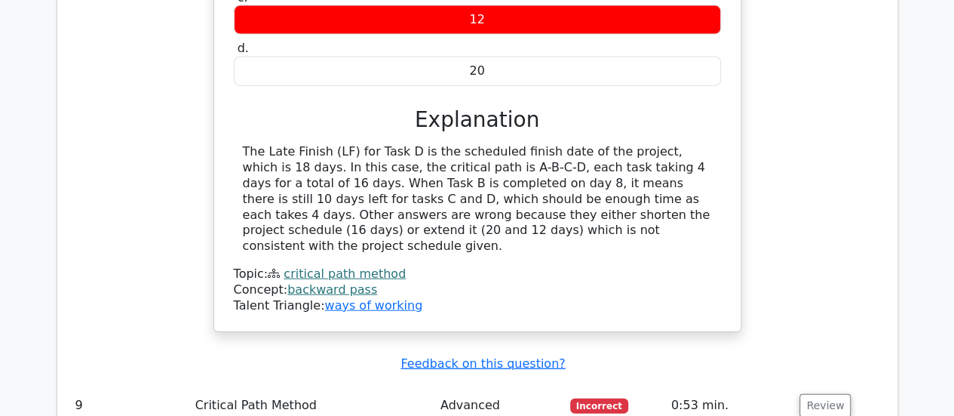
scroll to position [4587, 0]
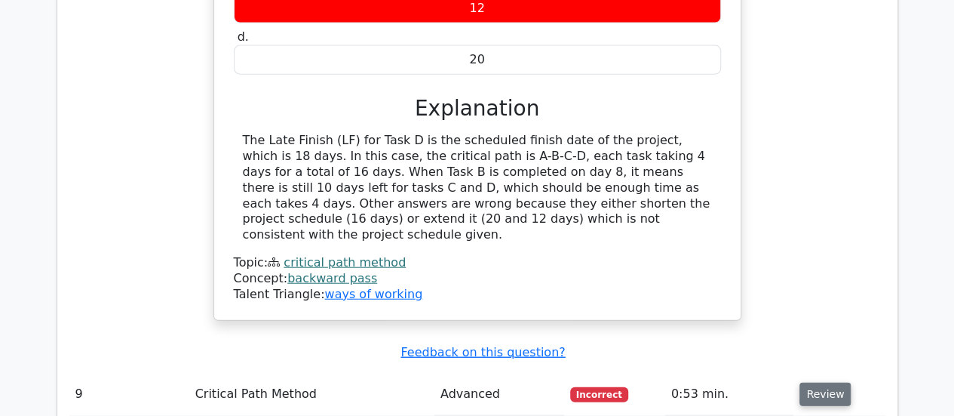
click at [822, 383] on button "Review" at bounding box center [825, 394] width 51 height 23
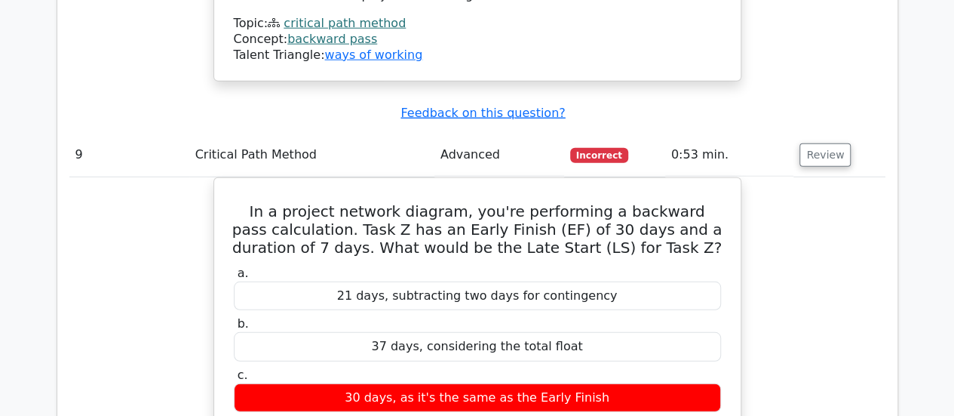
scroll to position [4798, 0]
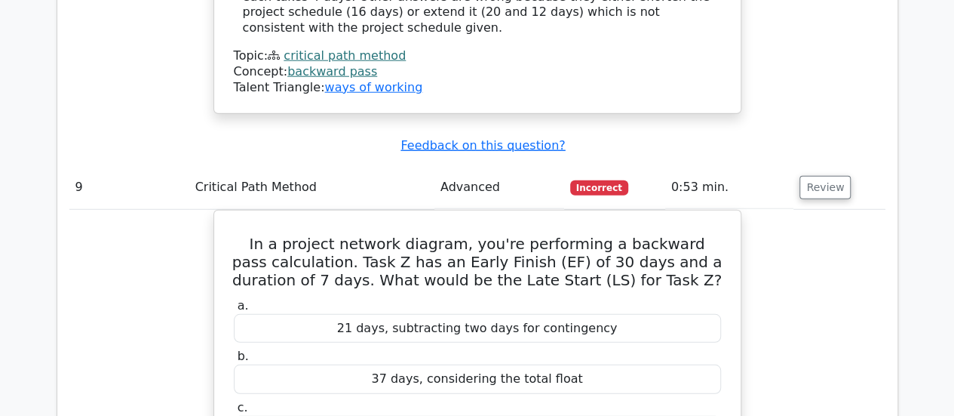
drag, startPoint x: 932, startPoint y: 390, endPoint x: 929, endPoint y: 402, distance: 12.6
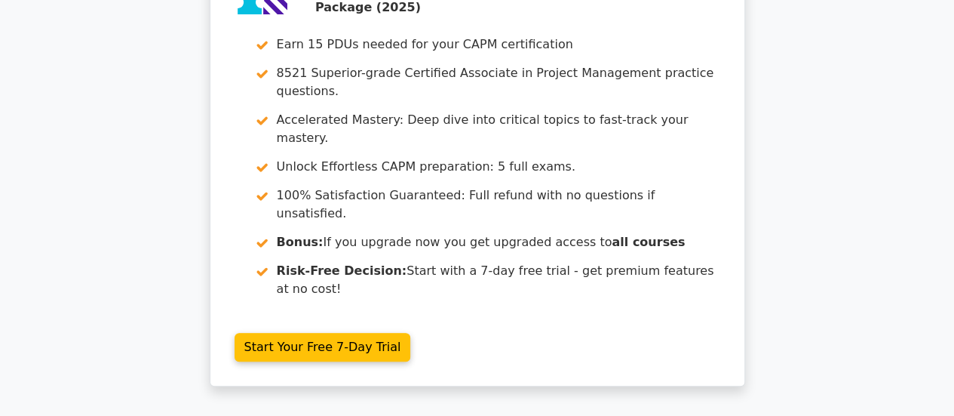
scroll to position [584, 0]
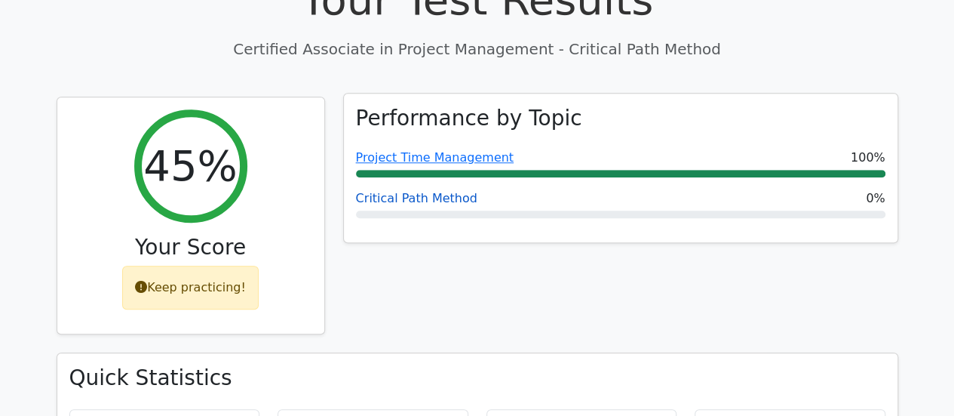
click at [389, 191] on link "Critical Path Method" at bounding box center [416, 198] width 121 height 14
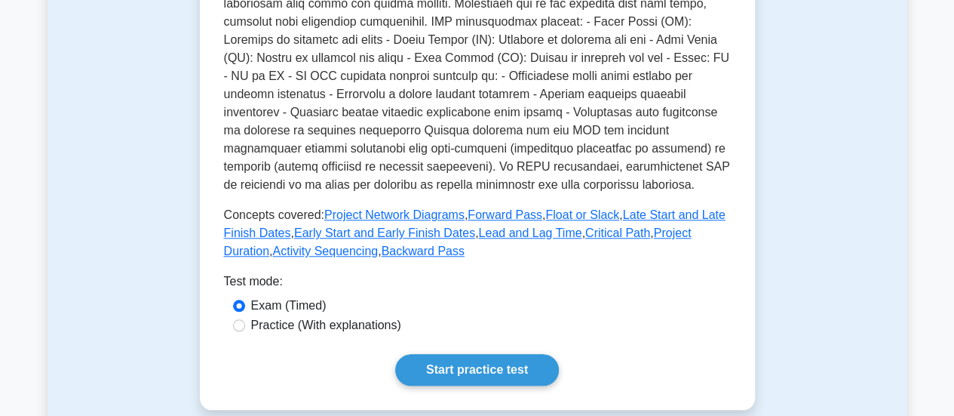
scroll to position [555, 0]
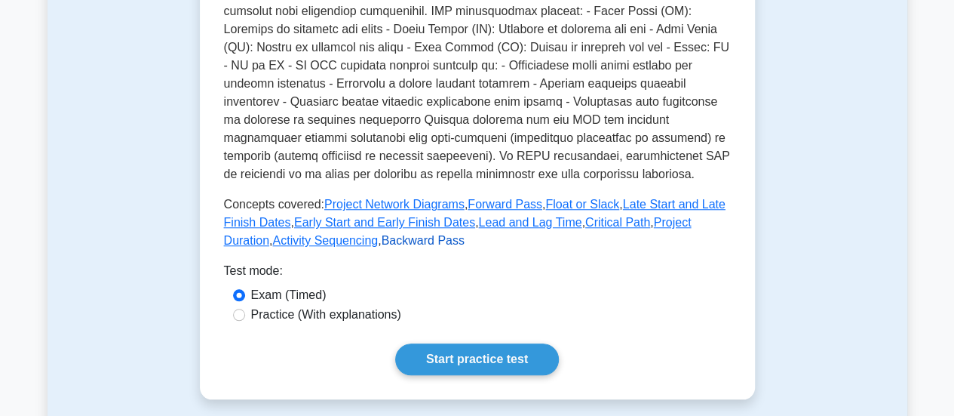
click at [382, 234] on link "Backward Pass" at bounding box center [423, 240] width 83 height 13
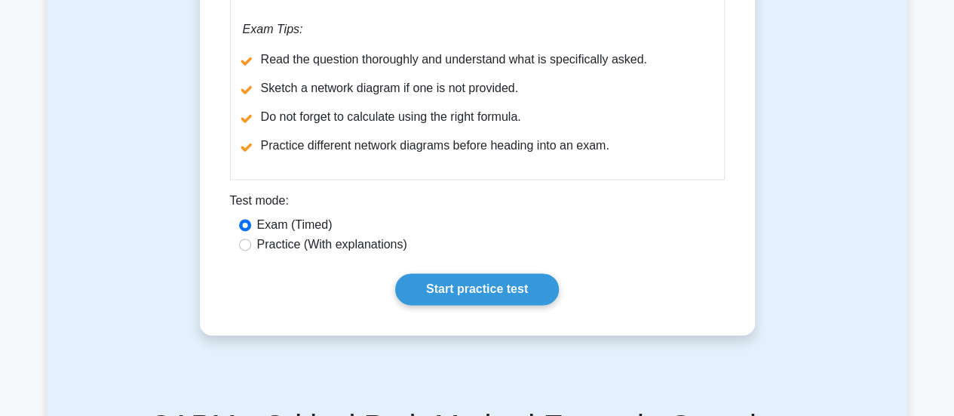
scroll to position [892, 0]
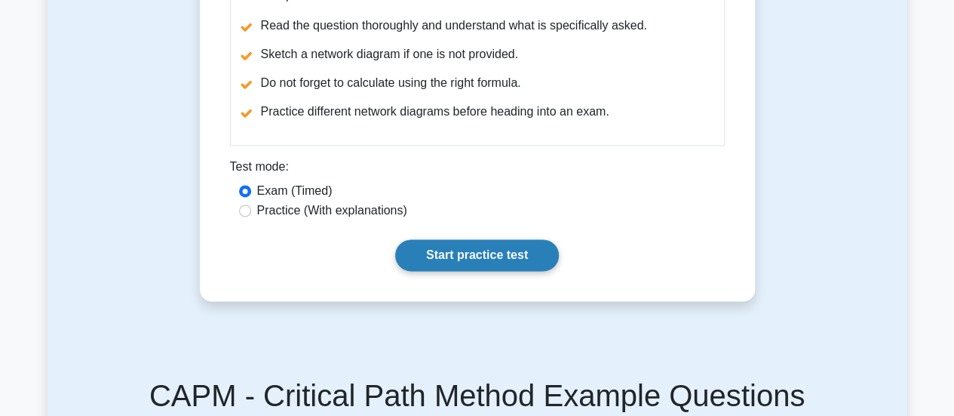
click at [528, 256] on link "Start practice test" at bounding box center [477, 255] width 164 height 32
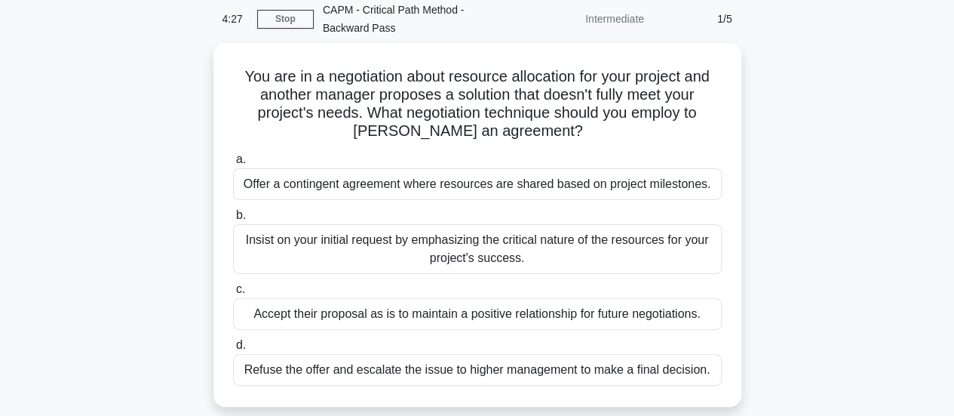
scroll to position [66, 0]
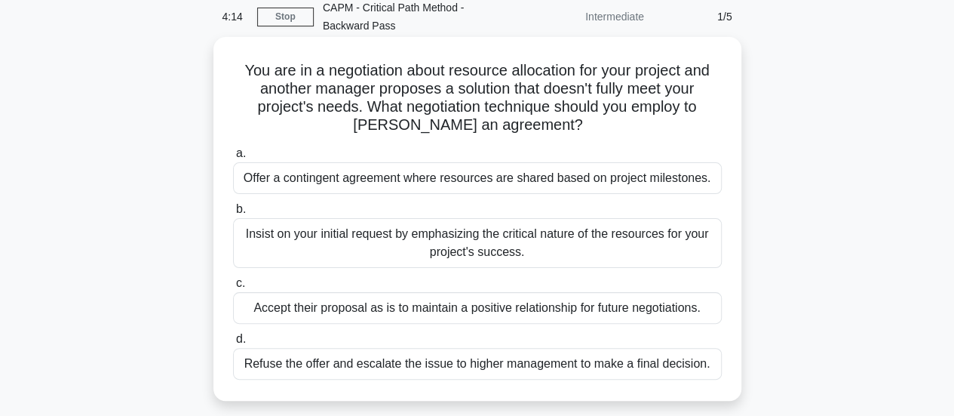
click at [417, 177] on div "Offer a contingent agreement where resources are shared based on project milest…" at bounding box center [477, 178] width 489 height 32
click at [233, 158] on input "a. Offer a contingent agreement where resources are shared based on project mil…" at bounding box center [233, 154] width 0 height 10
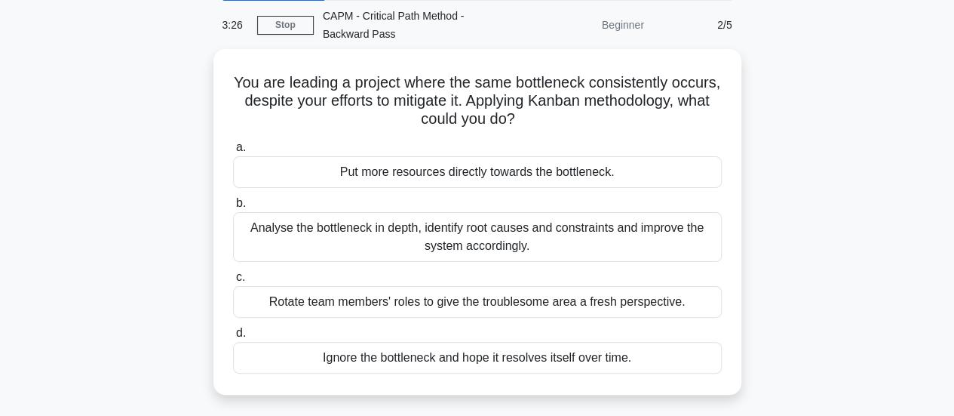
scroll to position [58, 0]
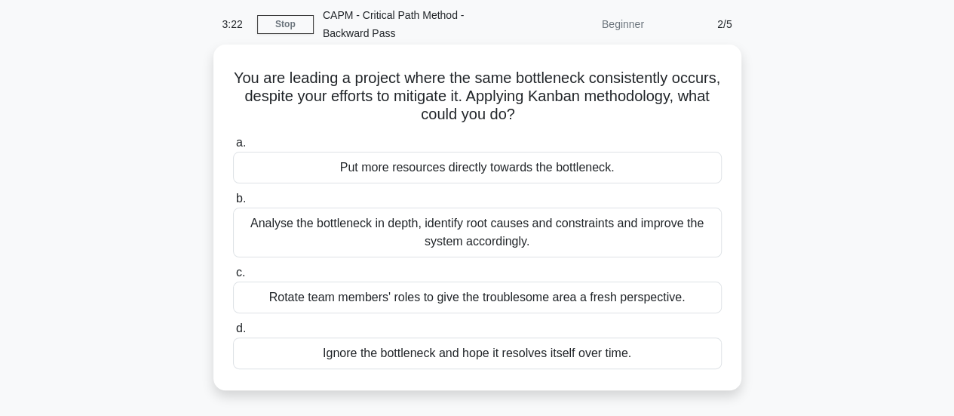
click at [562, 241] on div "Analyse the bottleneck in depth, identify root causes and constraints and impro…" at bounding box center [477, 232] width 489 height 50
click at [233, 204] on input "b. Analyse the bottleneck in depth, identify root causes and constraints and im…" at bounding box center [233, 199] width 0 height 10
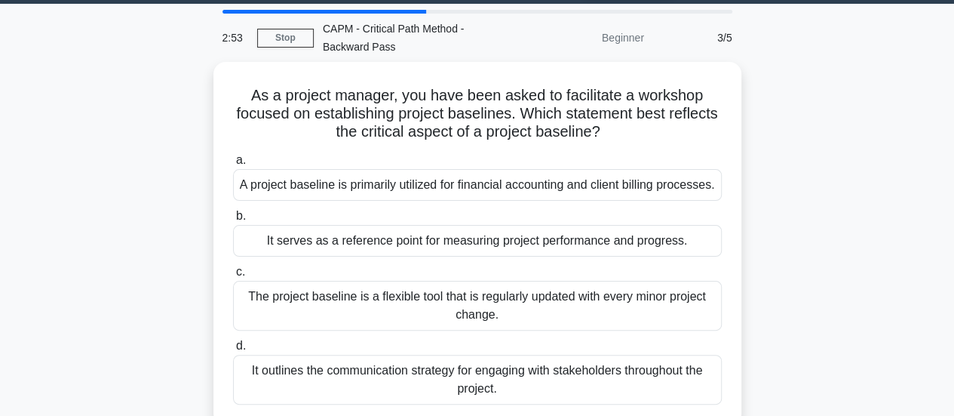
scroll to position [47, 0]
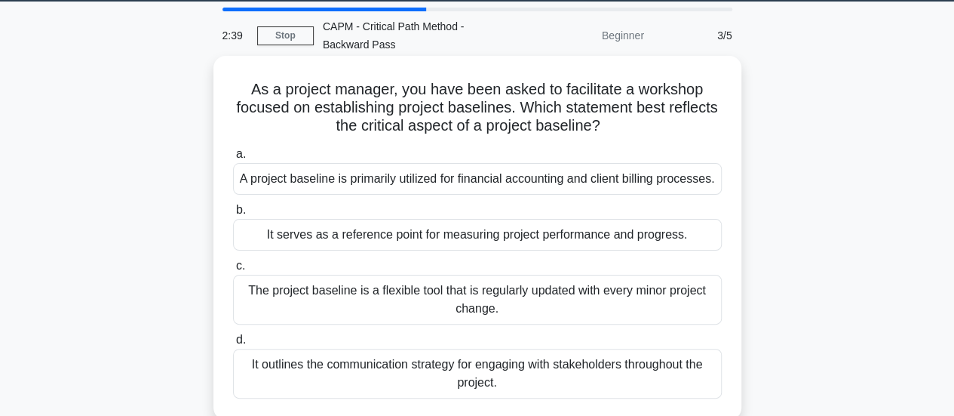
click at [696, 237] on div "It serves as a reference point for measuring project performance and progress." at bounding box center [477, 235] width 489 height 32
click at [233, 215] on input "b. It serves as a reference point for measuring project performance and progres…" at bounding box center [233, 210] width 0 height 10
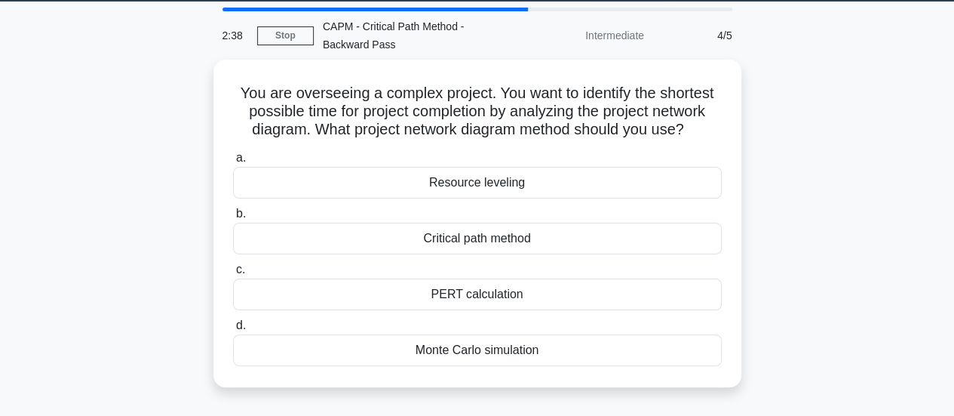
scroll to position [0, 0]
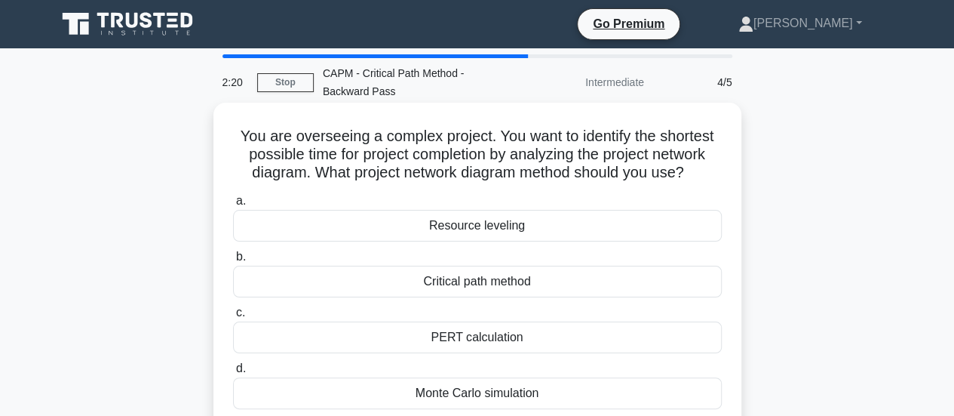
click at [487, 345] on div "PERT calculation" at bounding box center [477, 337] width 489 height 32
click at [233, 318] on input "c. PERT calculation" at bounding box center [233, 313] width 0 height 10
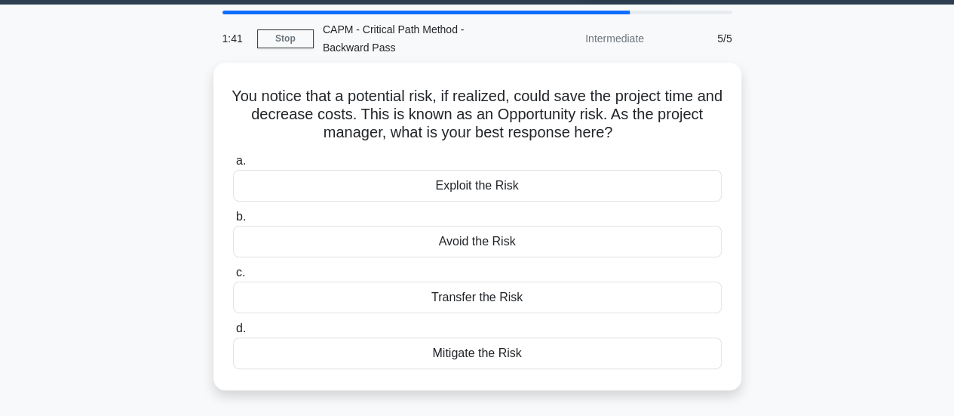
scroll to position [47, 0]
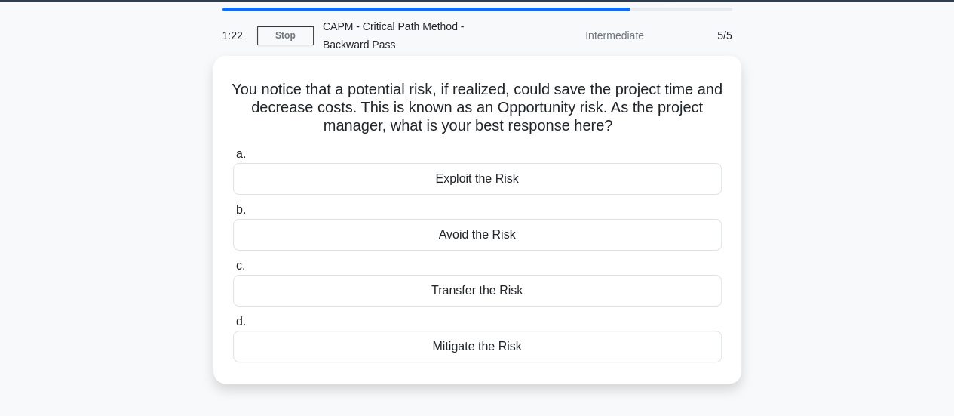
click at [524, 181] on div "Exploit the Risk" at bounding box center [477, 179] width 489 height 32
click at [233, 159] on input "a. Exploit the Risk" at bounding box center [233, 154] width 0 height 10
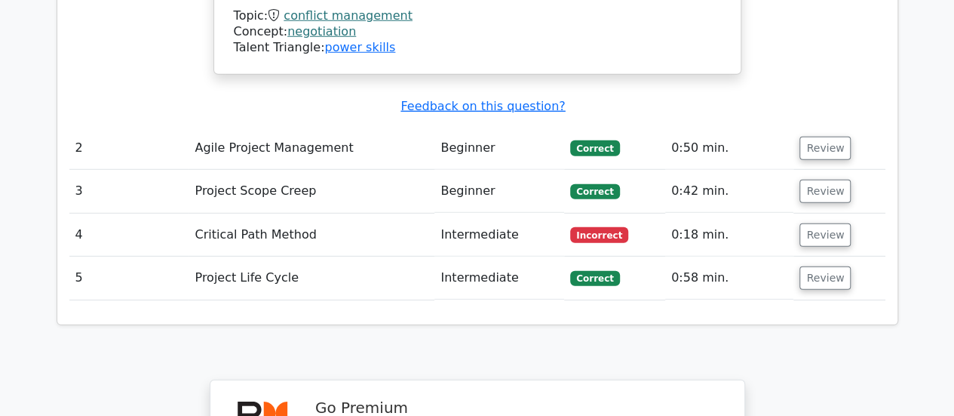
scroll to position [2085, 0]
click at [809, 223] on button "Review" at bounding box center [825, 234] width 51 height 23
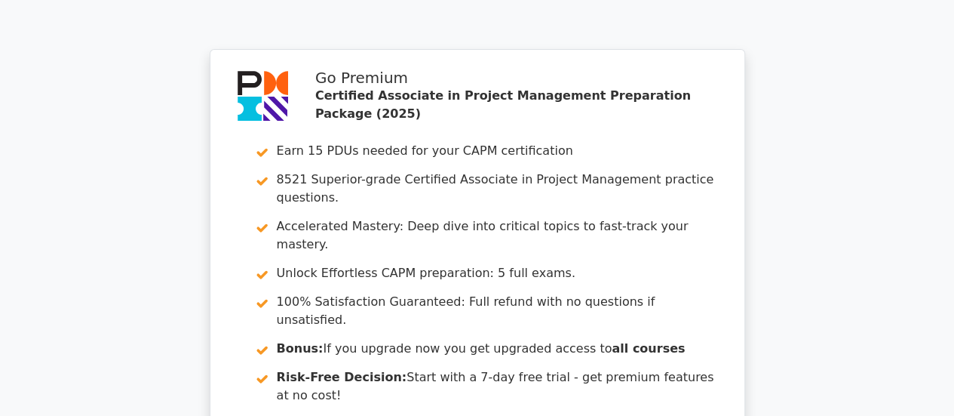
scroll to position [3217, 0]
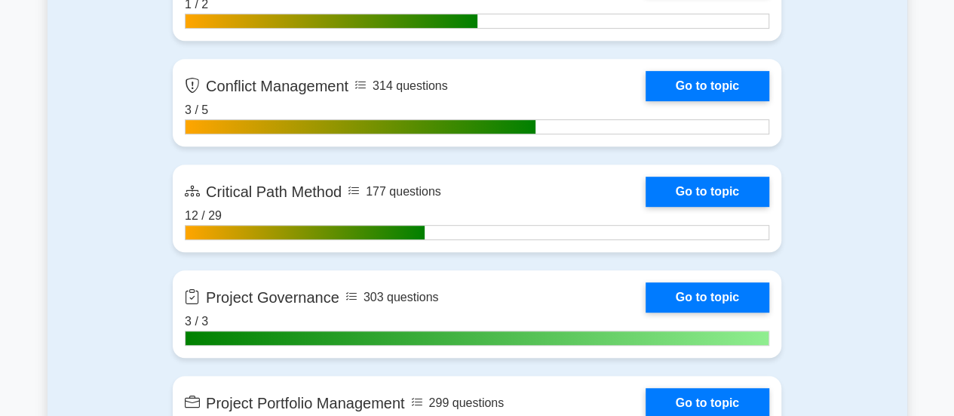
scroll to position [3129, 0]
